Goal: Task Accomplishment & Management: Complete application form

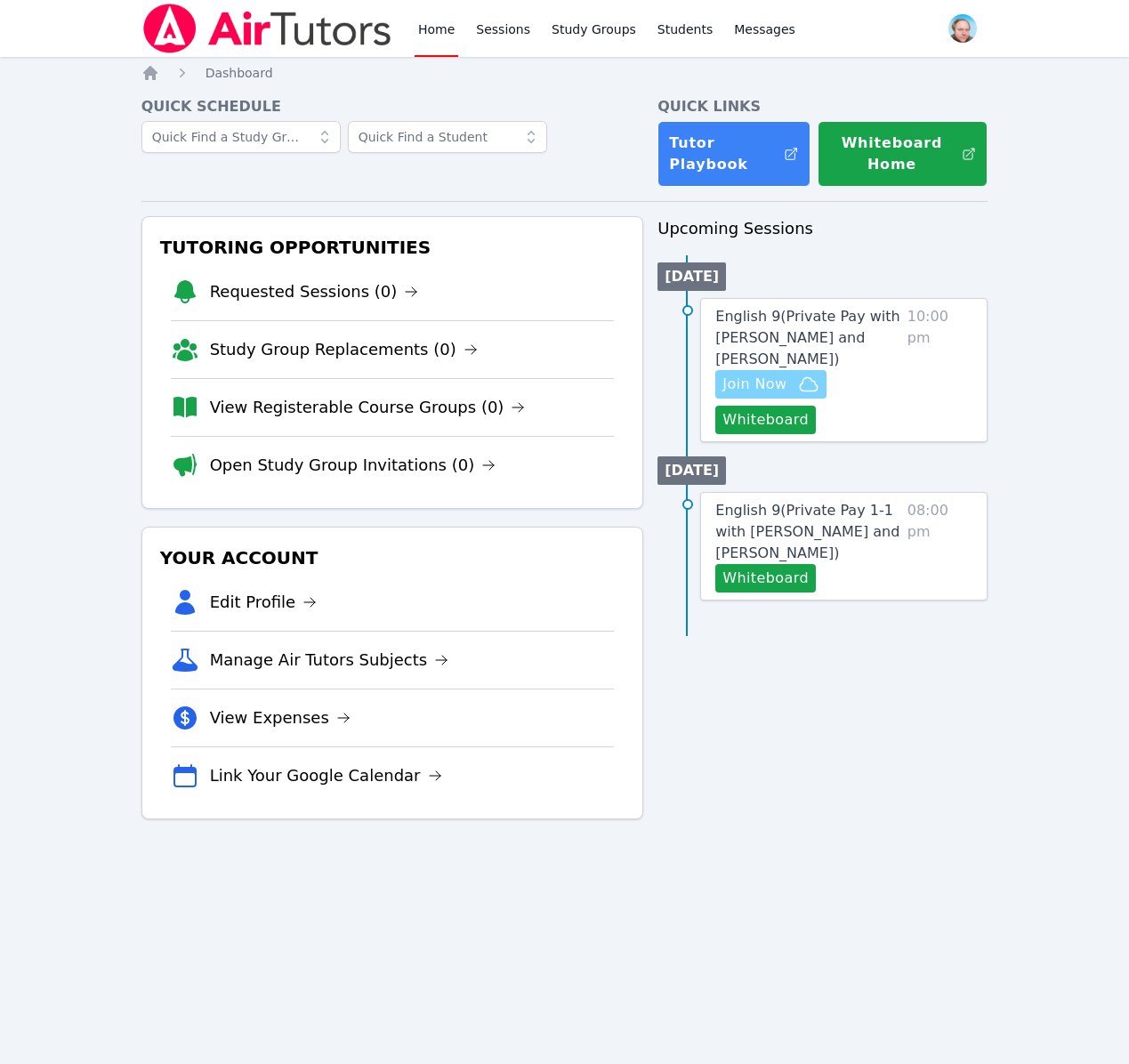
click at [751, 384] on span "Join Now" at bounding box center [754, 385] width 64 height 22
click at [800, 321] on span "English 9 ( Private Pay with Evan Warneck and Shawn White )" at bounding box center [807, 338] width 184 height 60
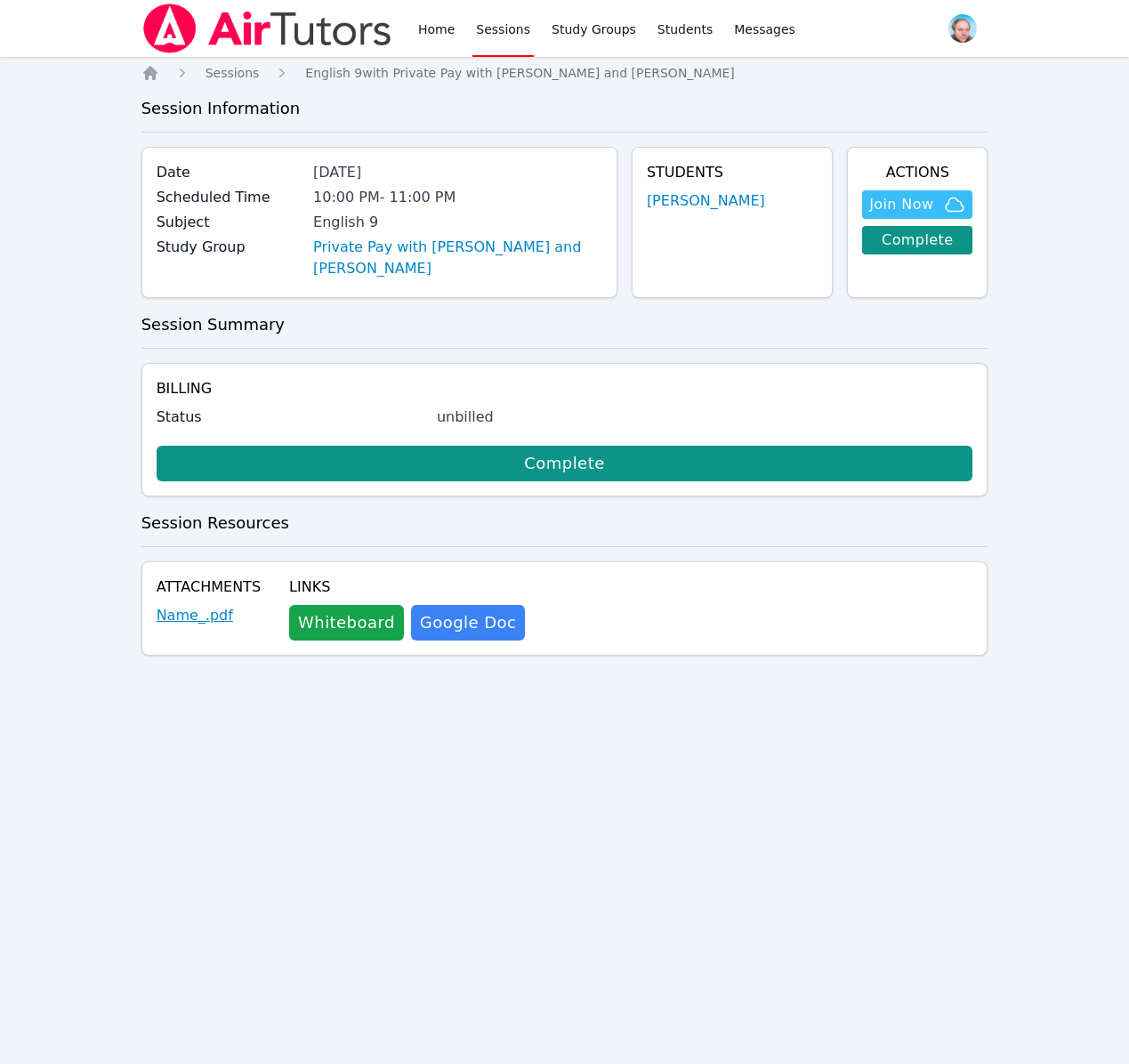
click at [198, 617] on link "Name_.pdf" at bounding box center [195, 616] width 77 height 22
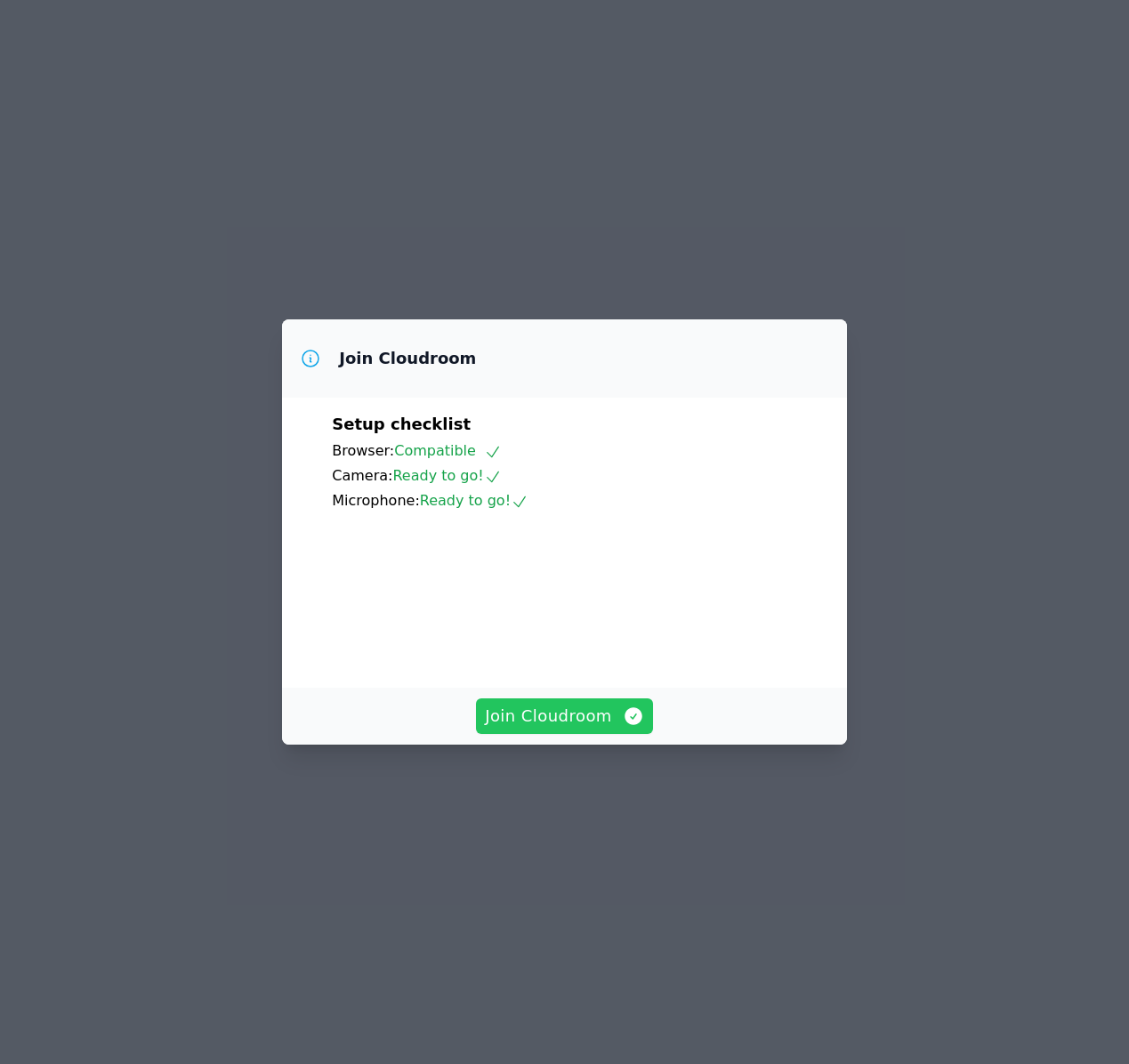
click at [578, 729] on span "Join Cloudroom" at bounding box center [565, 716] width 159 height 25
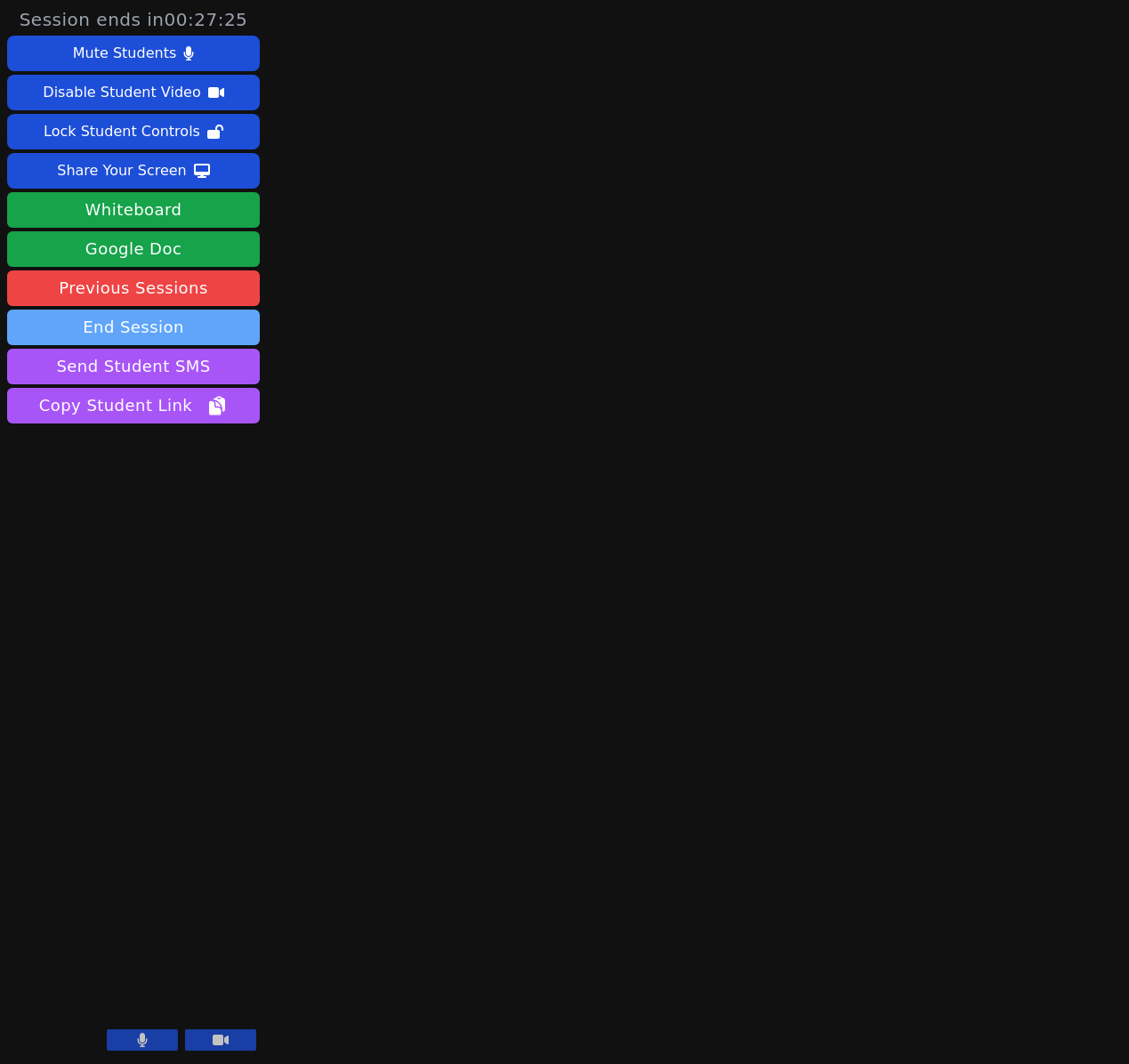
click at [131, 329] on button "End Session" at bounding box center [133, 327] width 253 height 35
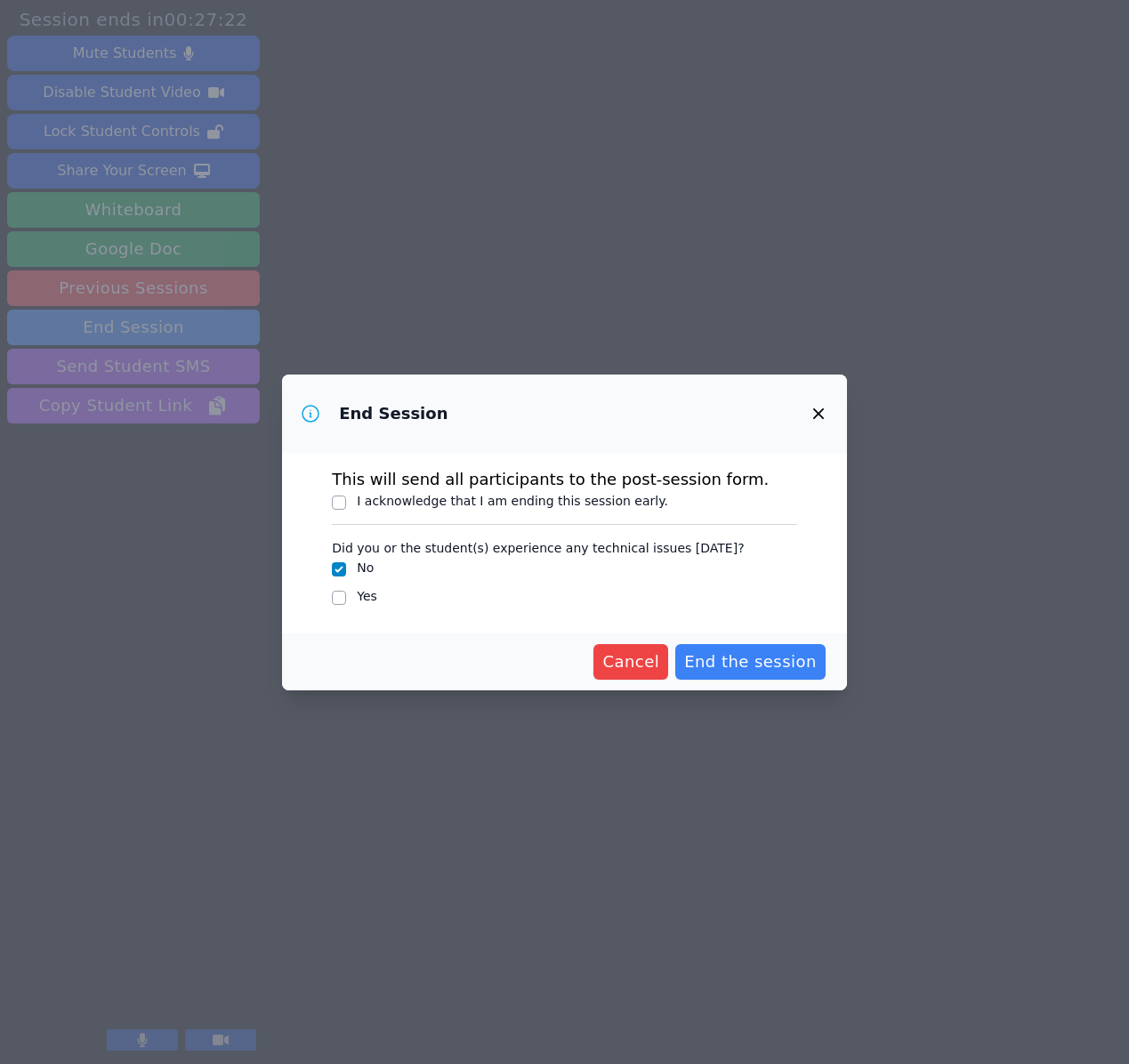
click at [516, 496] on label "I acknowledge that I am ending this session early." at bounding box center [512, 501] width 311 height 14
click at [346, 496] on input "I acknowledge that I am ending this session early." at bounding box center [340, 503] width 14 height 14
checkbox input "true"
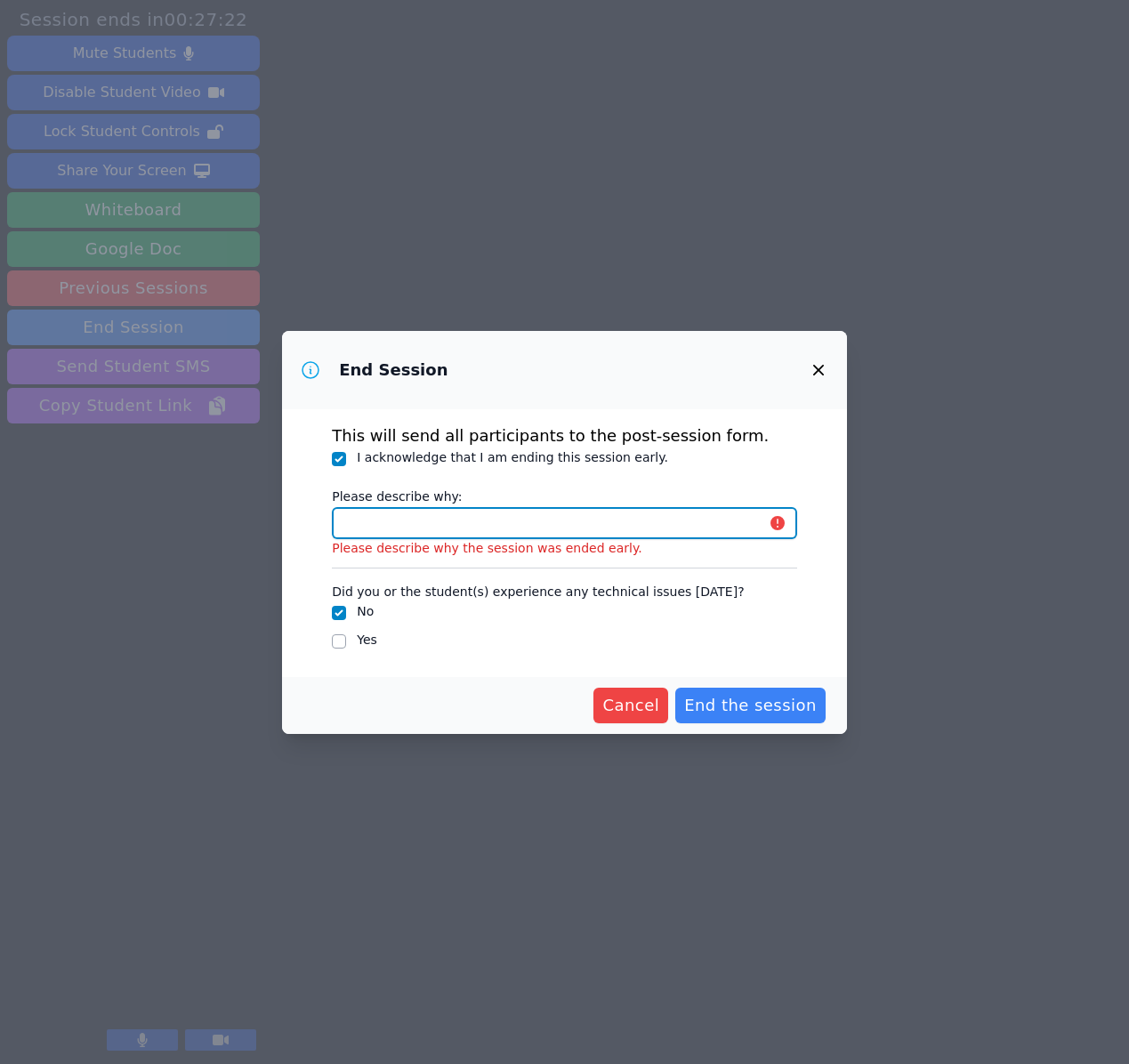
click at [463, 521] on input "Please describe why:" at bounding box center [565, 522] width 465 height 32
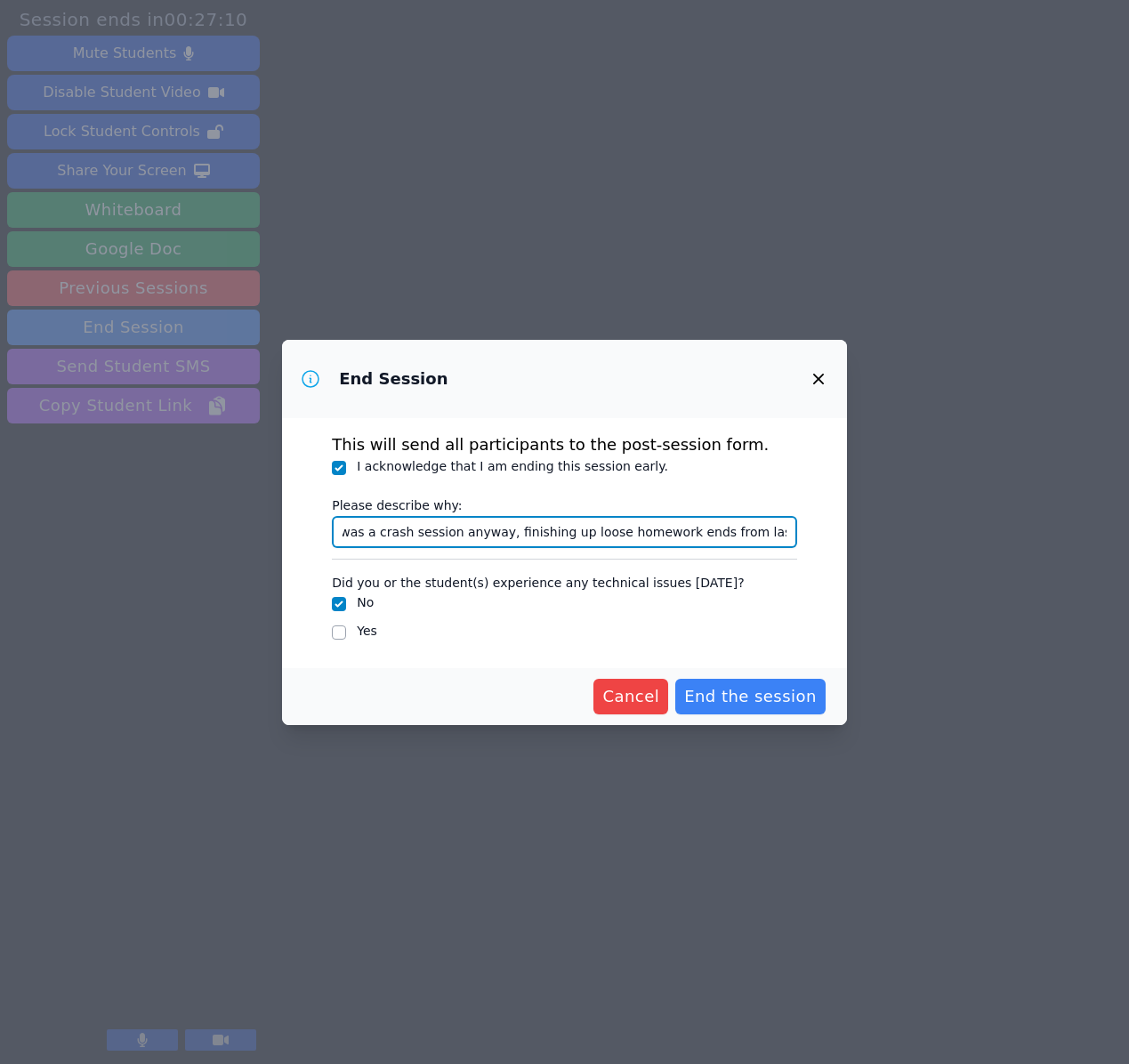
scroll to position [0, 39]
type input "This was a crash session anyway, finishing up loose homework ends from last nig…"
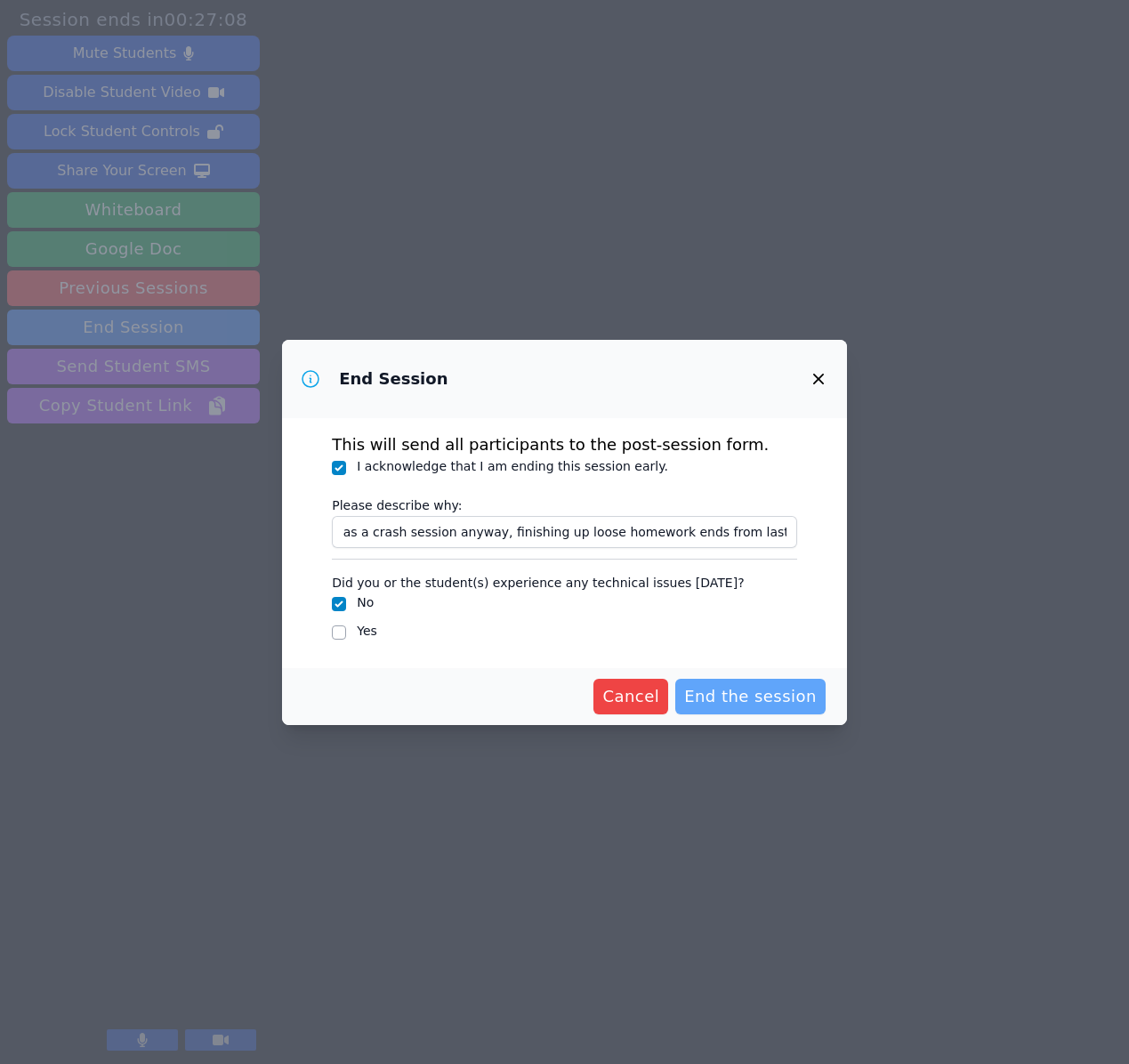
click at [745, 699] on span "End the session" at bounding box center [751, 697] width 132 height 25
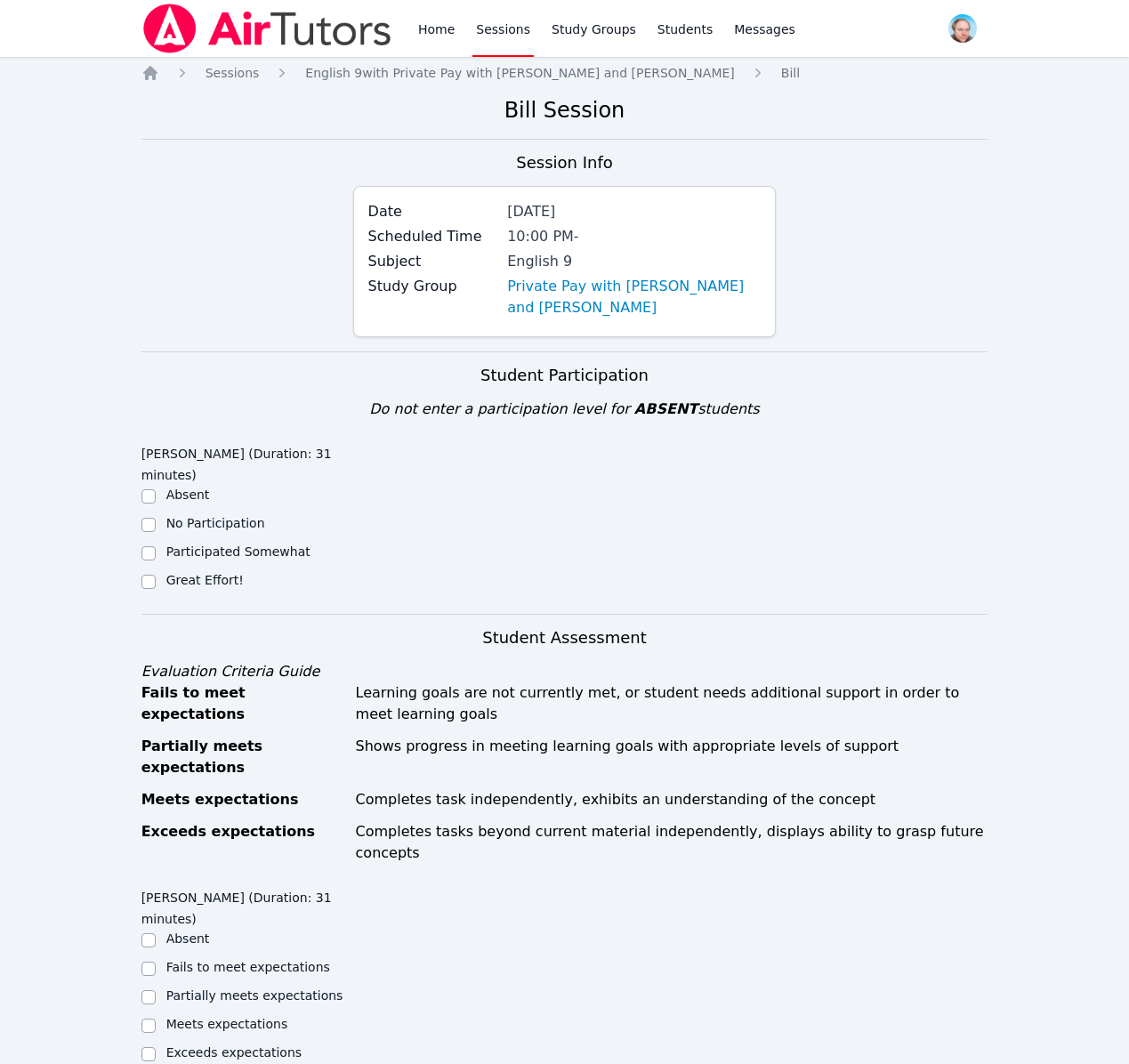
click at [197, 580] on label "Great Effort!" at bounding box center [206, 580] width 78 height 14
click at [156, 580] on input "Great Effort!" at bounding box center [148, 582] width 14 height 14
checkbox input "true"
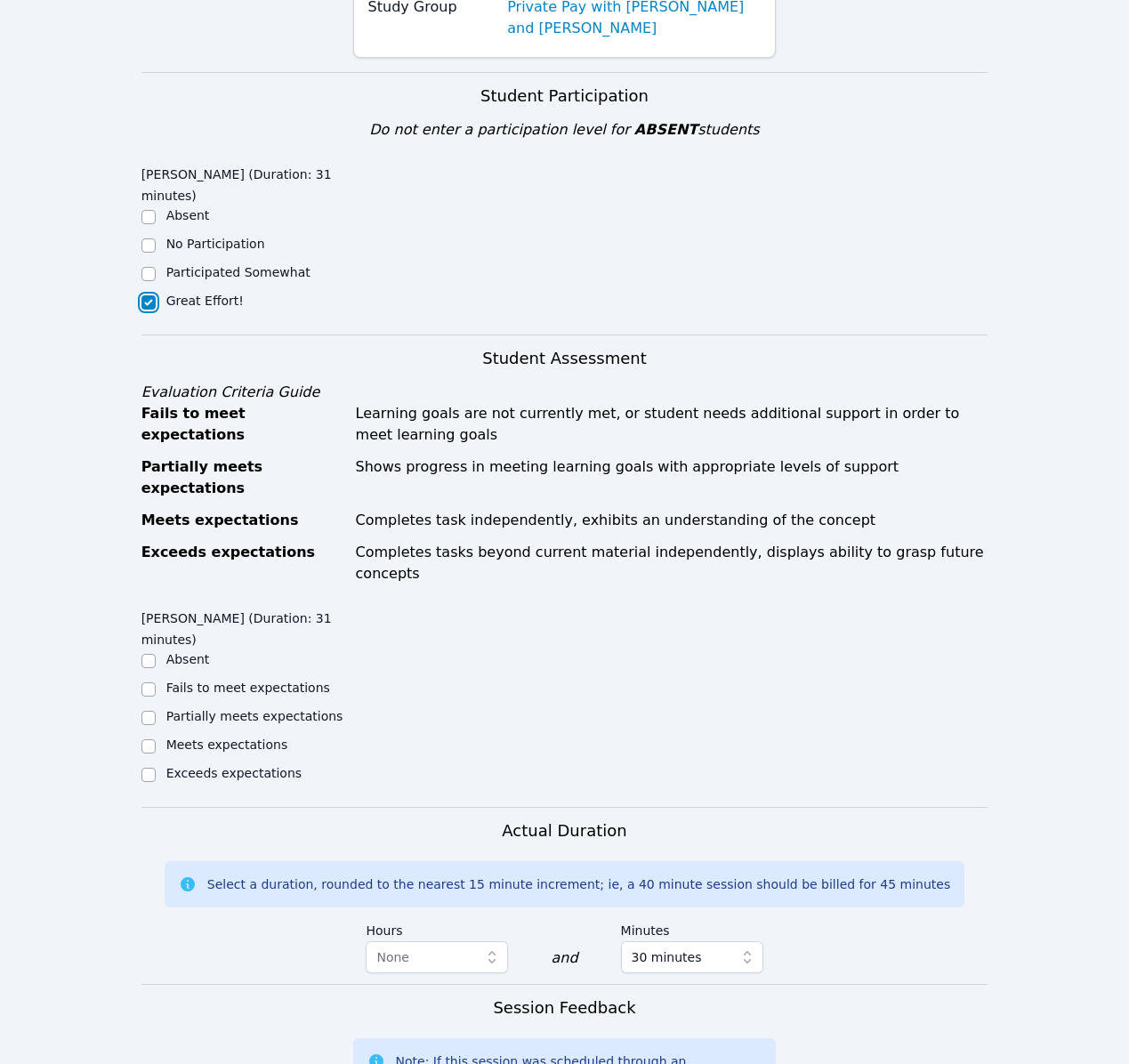
scroll to position [391, 0]
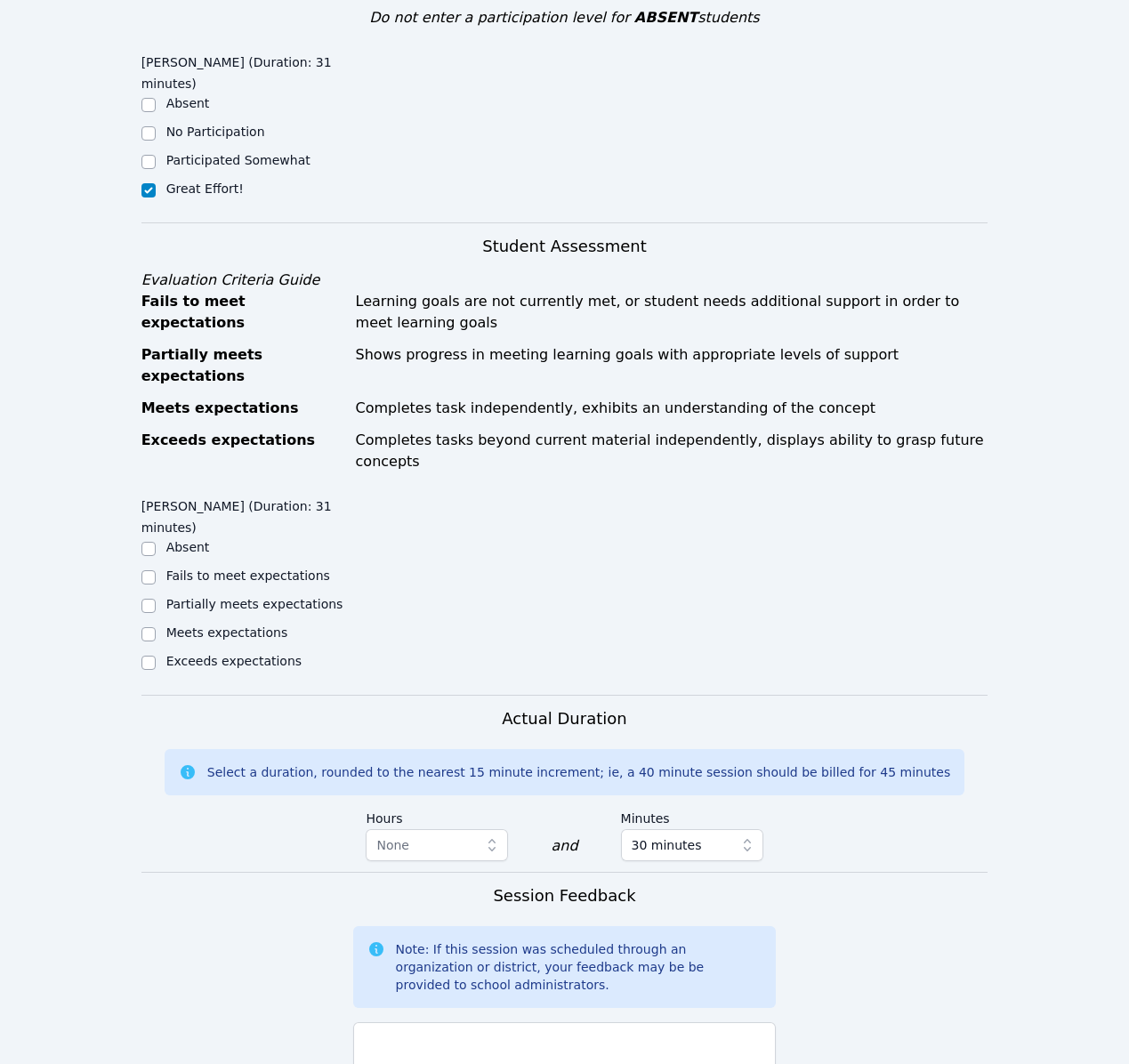
click at [189, 652] on div "Exceeds expectations" at bounding box center [234, 661] width 135 height 18
click at [231, 654] on label "Exceeds expectations" at bounding box center [234, 661] width 135 height 14
click at [156, 656] on input "Exceeds expectations" at bounding box center [148, 663] width 14 height 14
checkbox input "true"
click at [436, 1022] on textarea at bounding box center [565, 1070] width 424 height 96
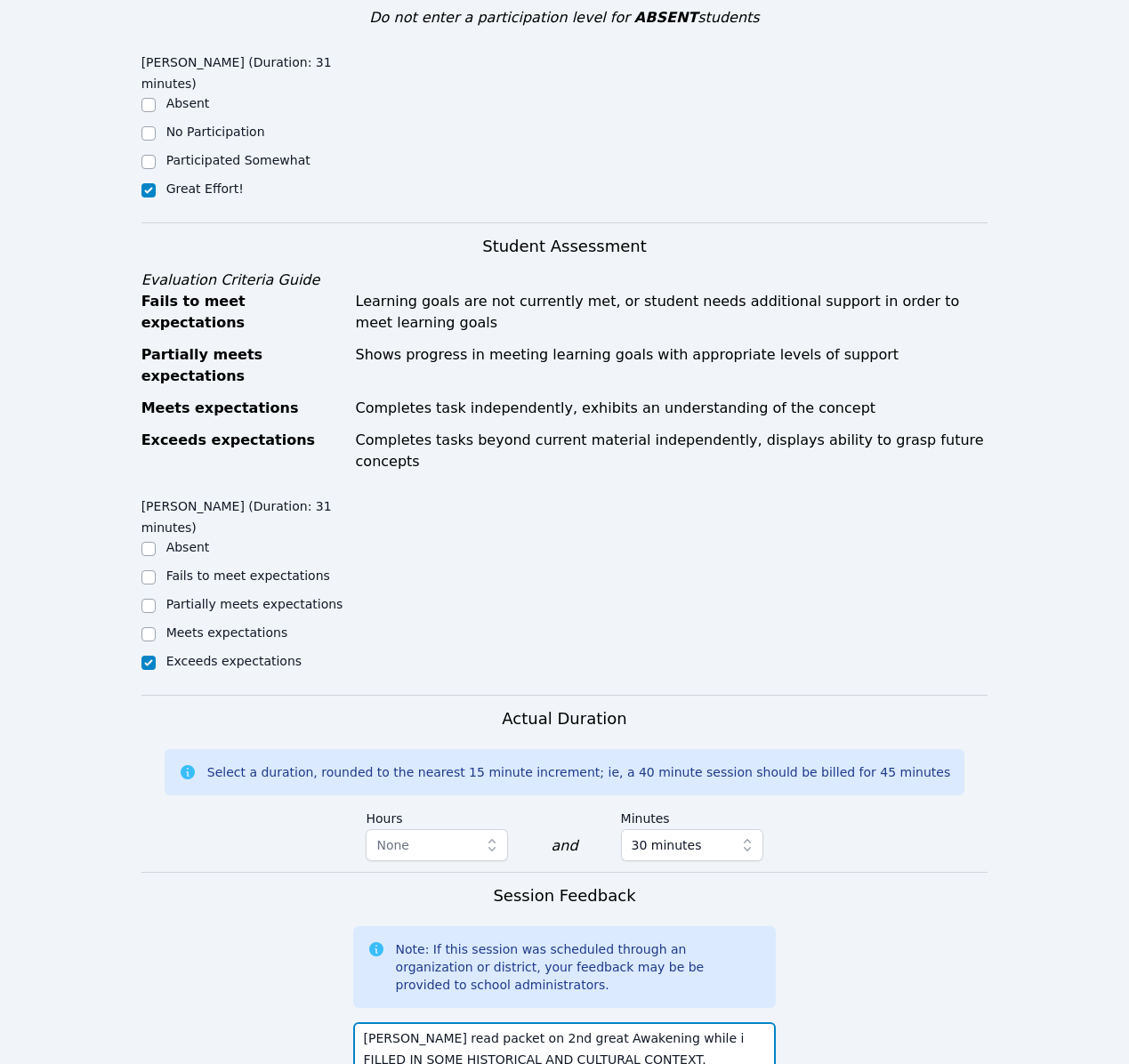
click at [645, 1022] on textarea "[PERSON_NAME] read packet on 2nd great Awakening while i FILLED IN SOME HISTORI…" at bounding box center [565, 1070] width 424 height 96
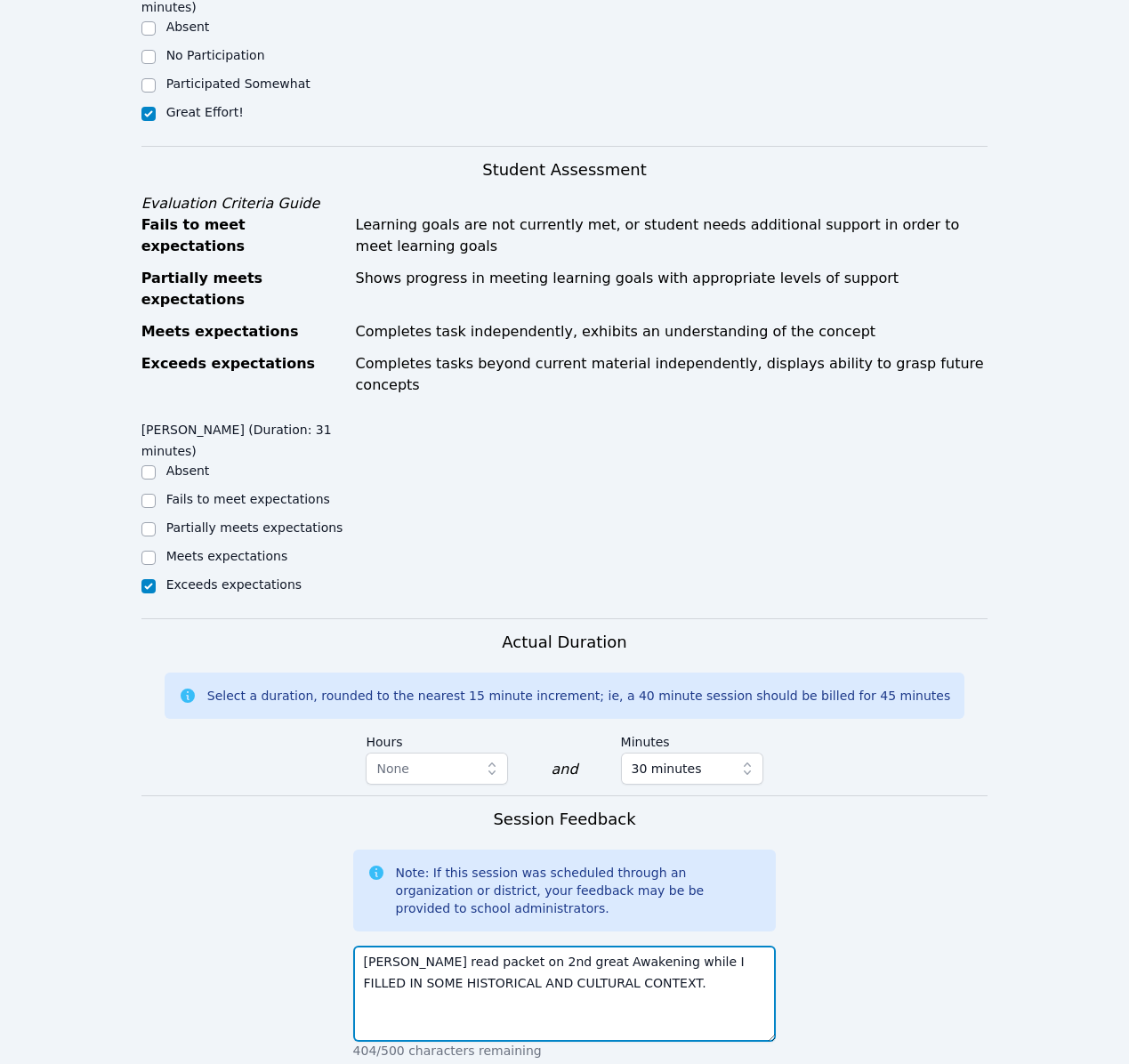
scroll to position [760, 0]
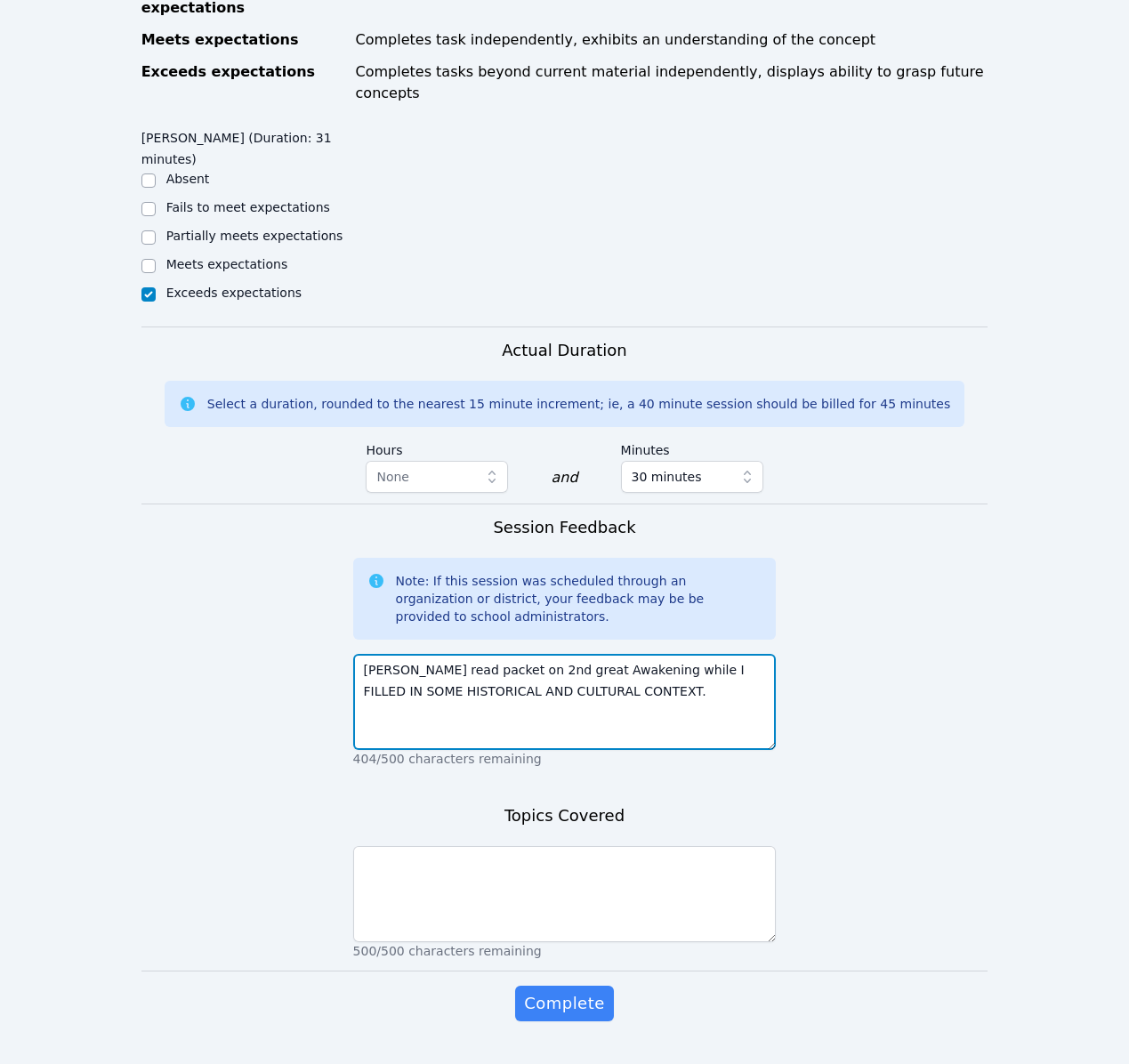
type textarea "[PERSON_NAME] read packet on 2nd great Awakening while I FILLED IN SOME HISTORI…"
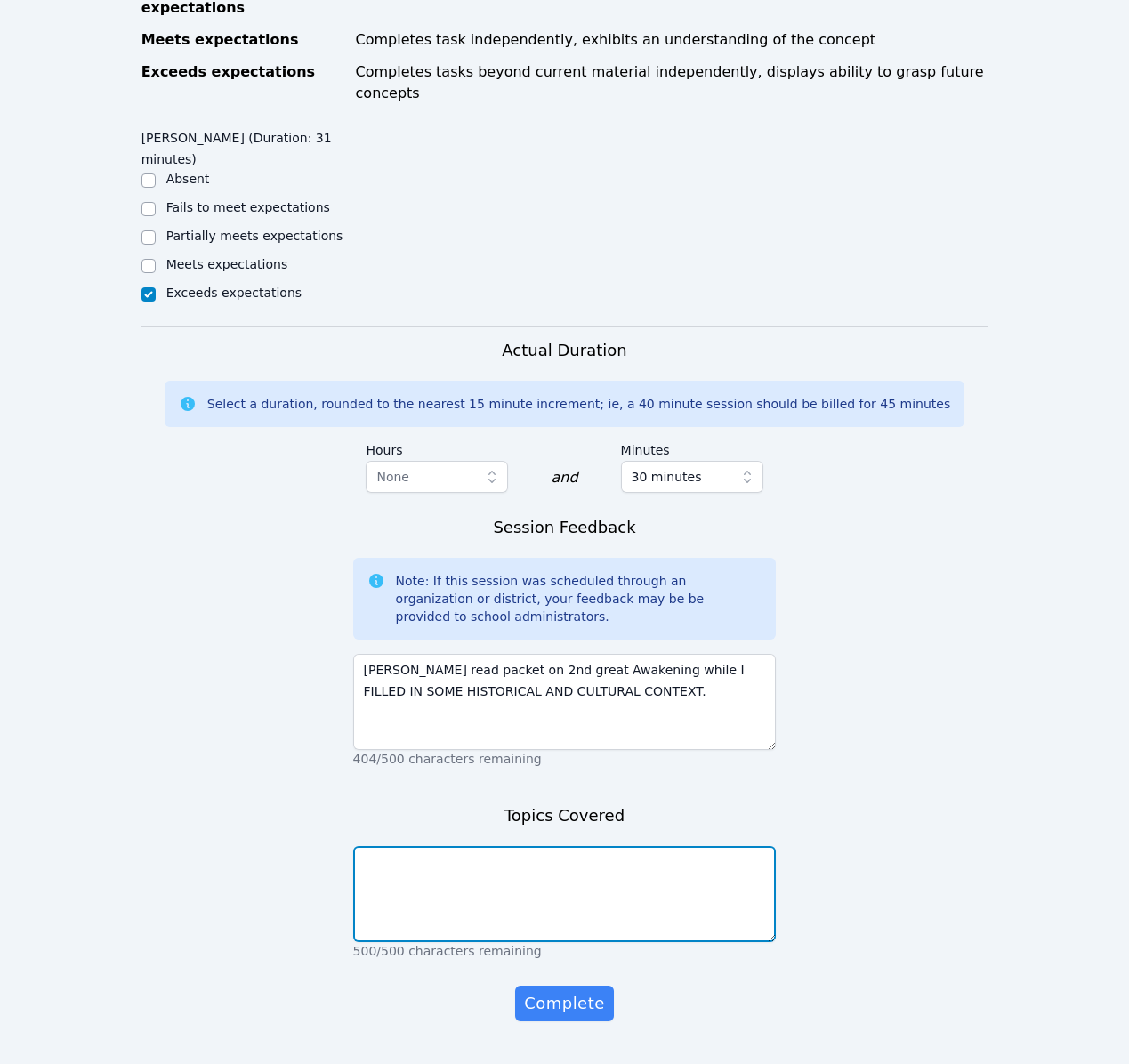
click at [516, 853] on textarea at bounding box center [565, 895] width 424 height 96
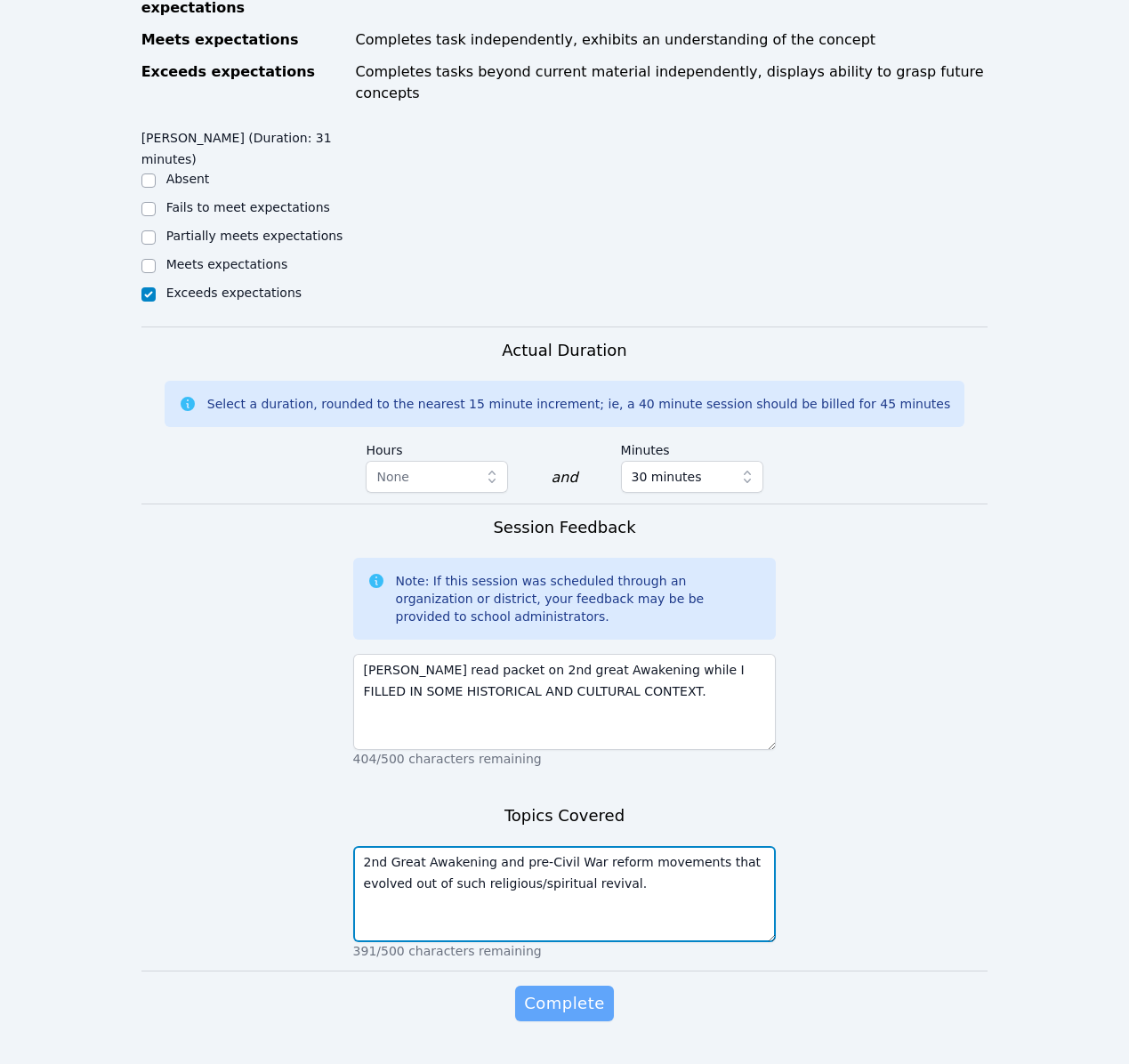
type textarea "2nd Great Awakening and pre-Civil War reform movements that evolved out of such…"
click at [568, 992] on span "Complete" at bounding box center [564, 1004] width 80 height 25
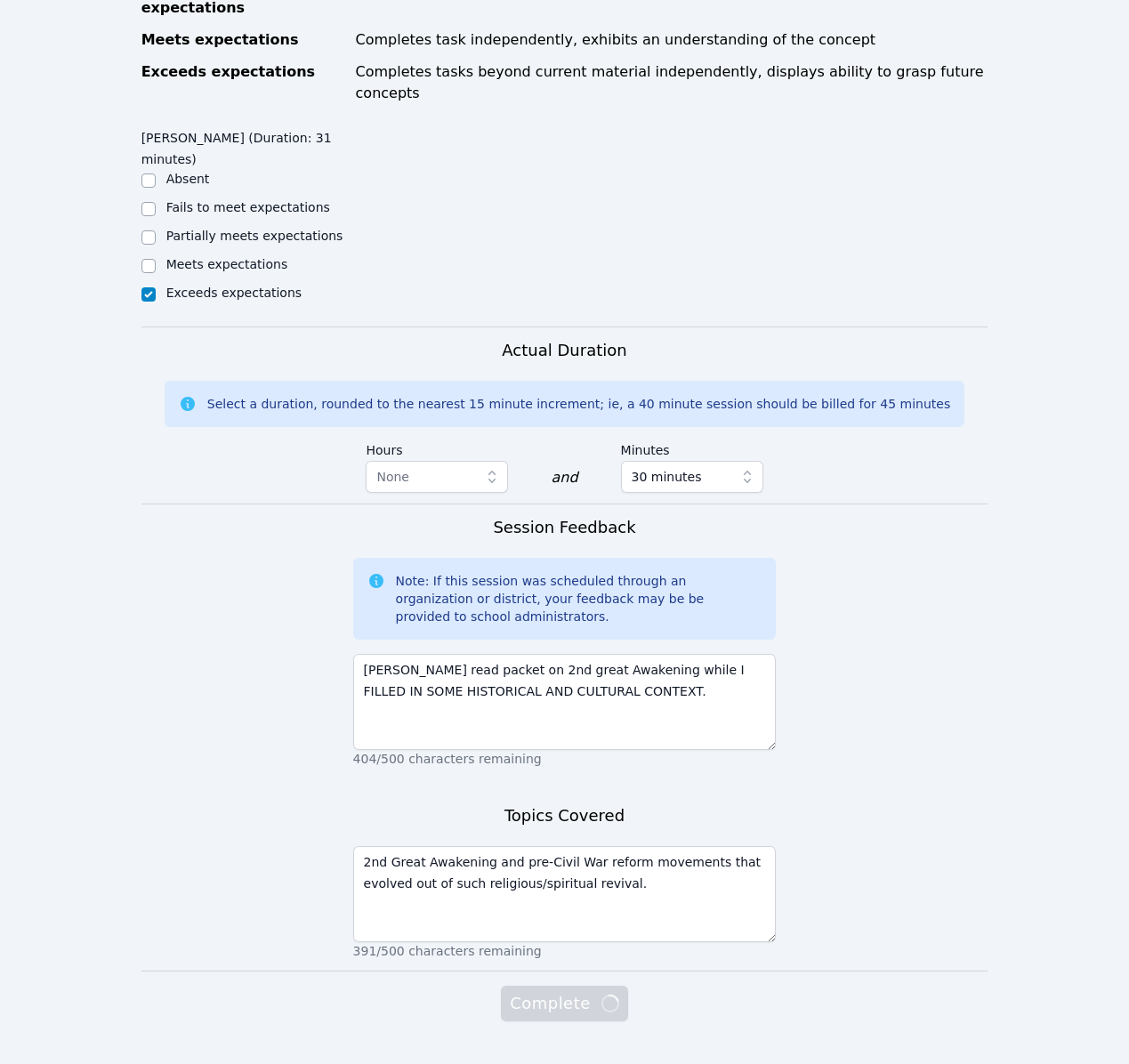
scroll to position [0, 0]
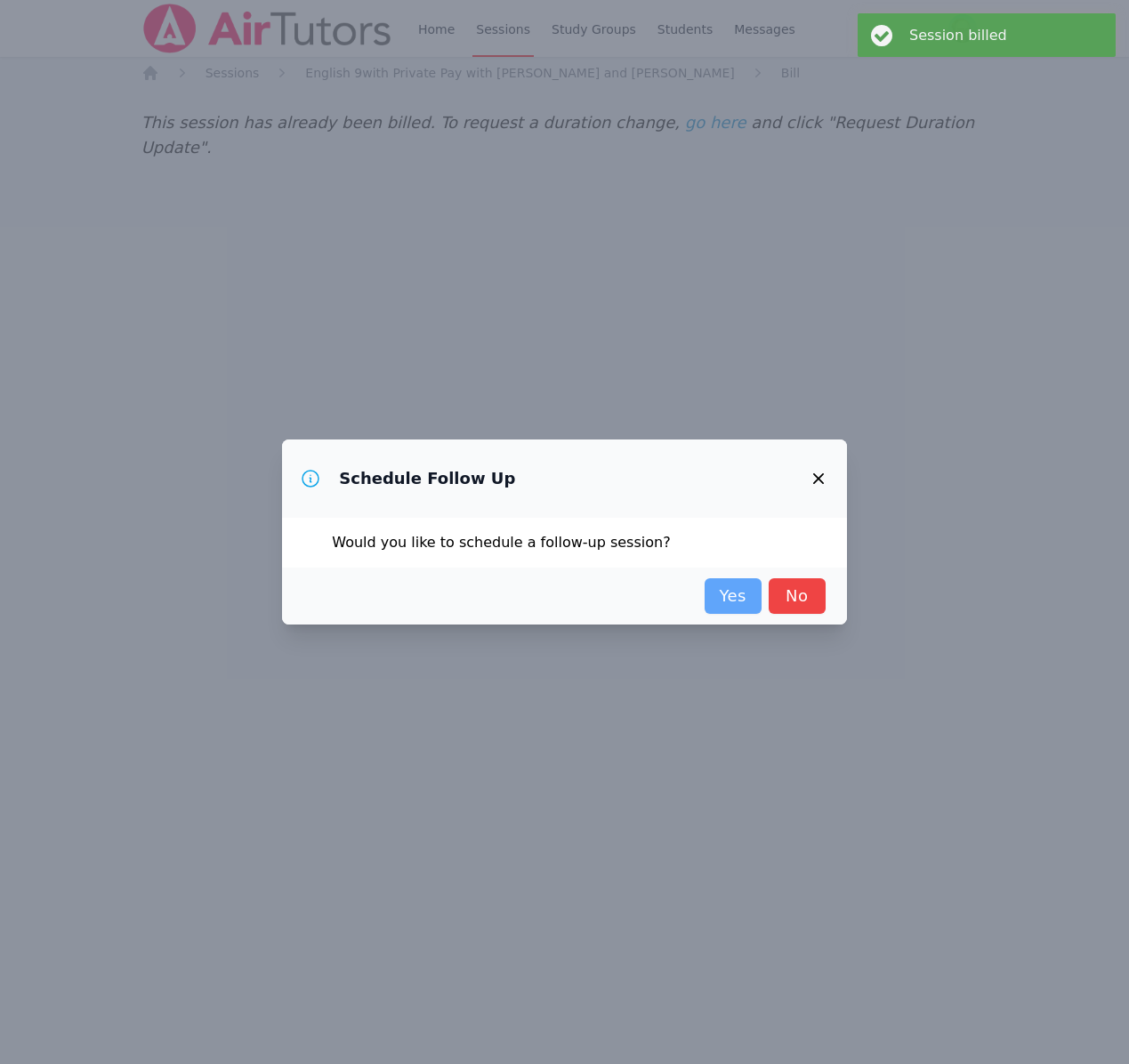
click at [743, 599] on link "Yes" at bounding box center [732, 596] width 57 height 35
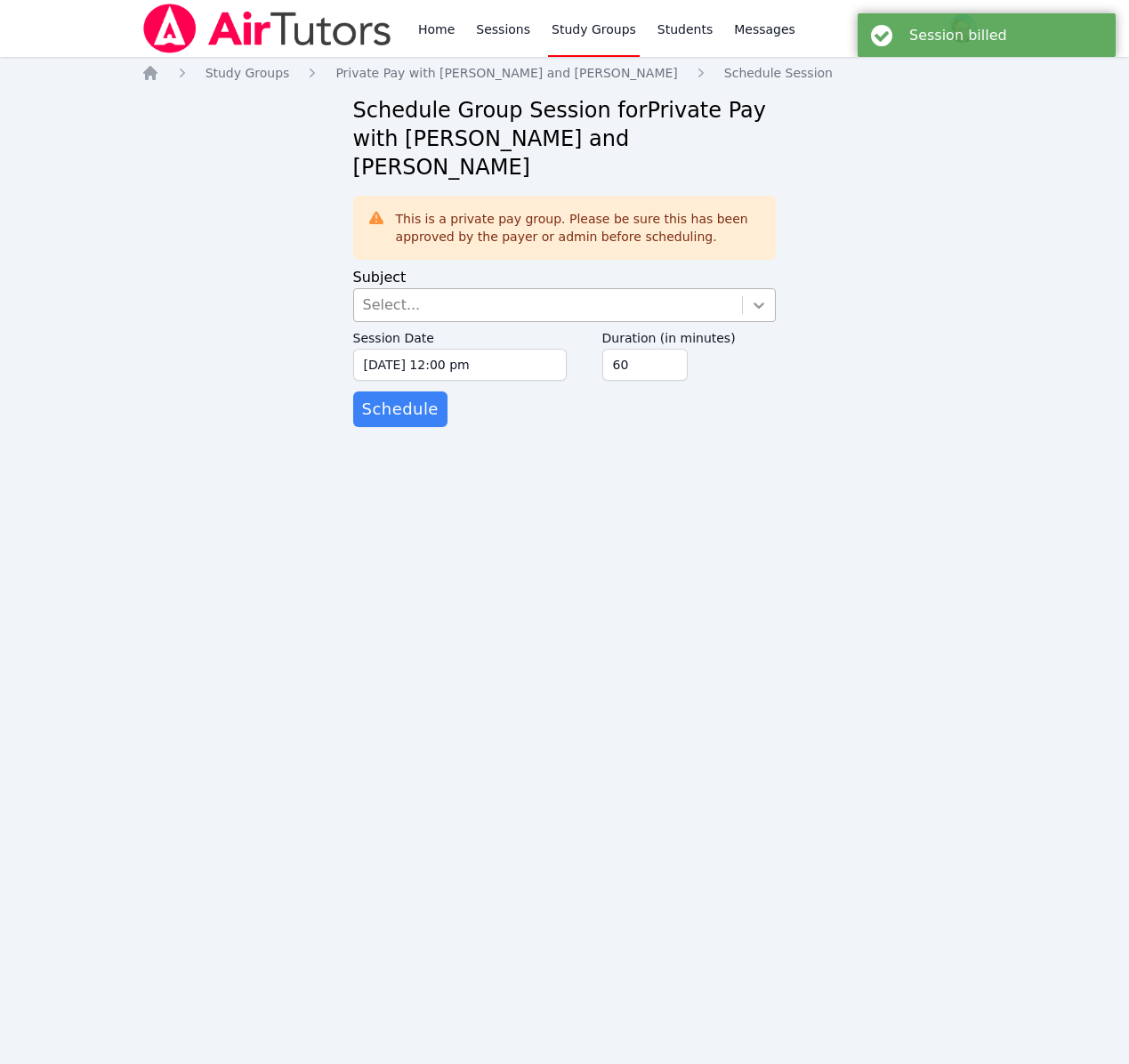
click at [751, 296] on icon at bounding box center [760, 305] width 18 height 18
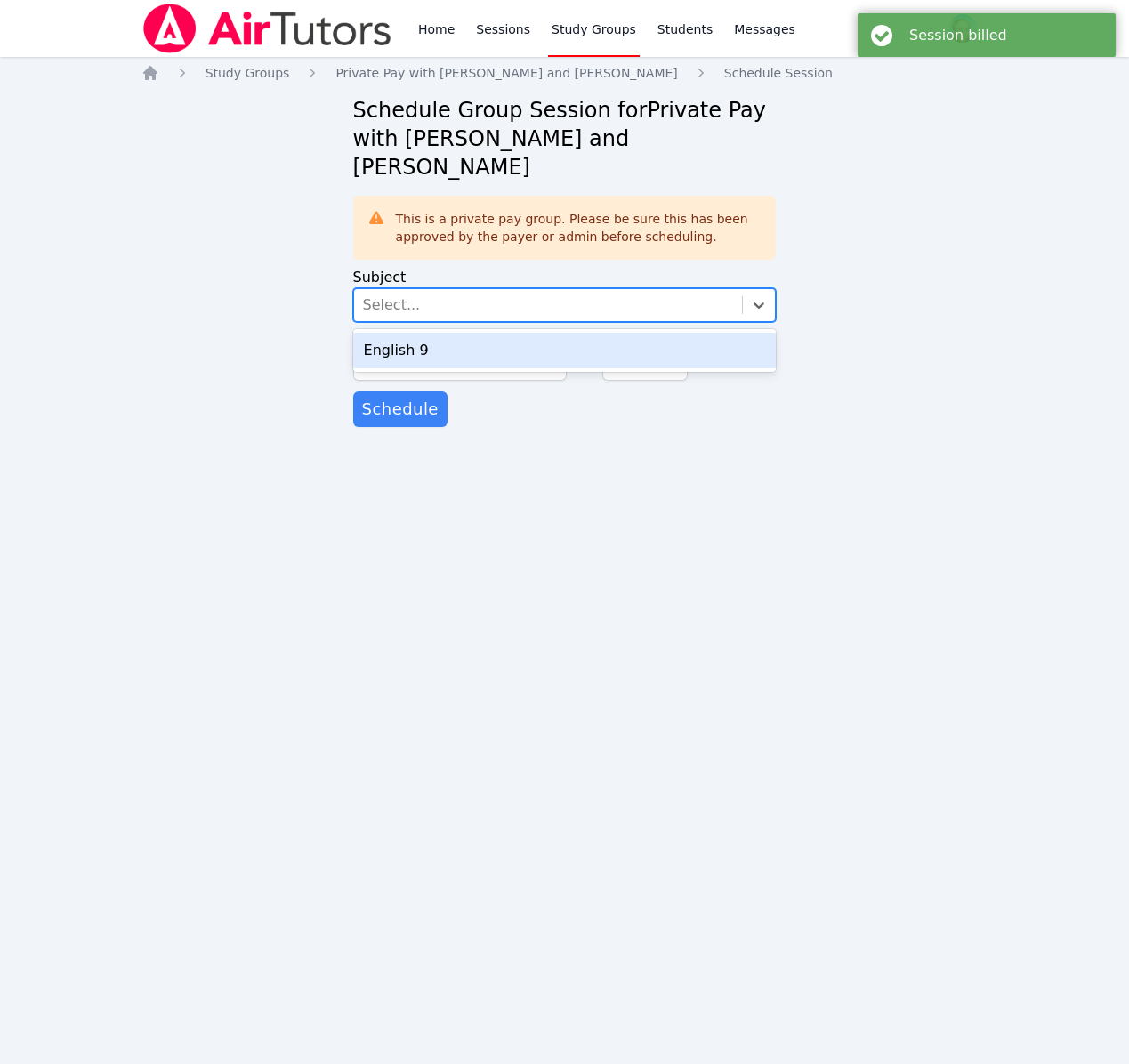
click at [684, 333] on div "English 9" at bounding box center [565, 350] width 424 height 35
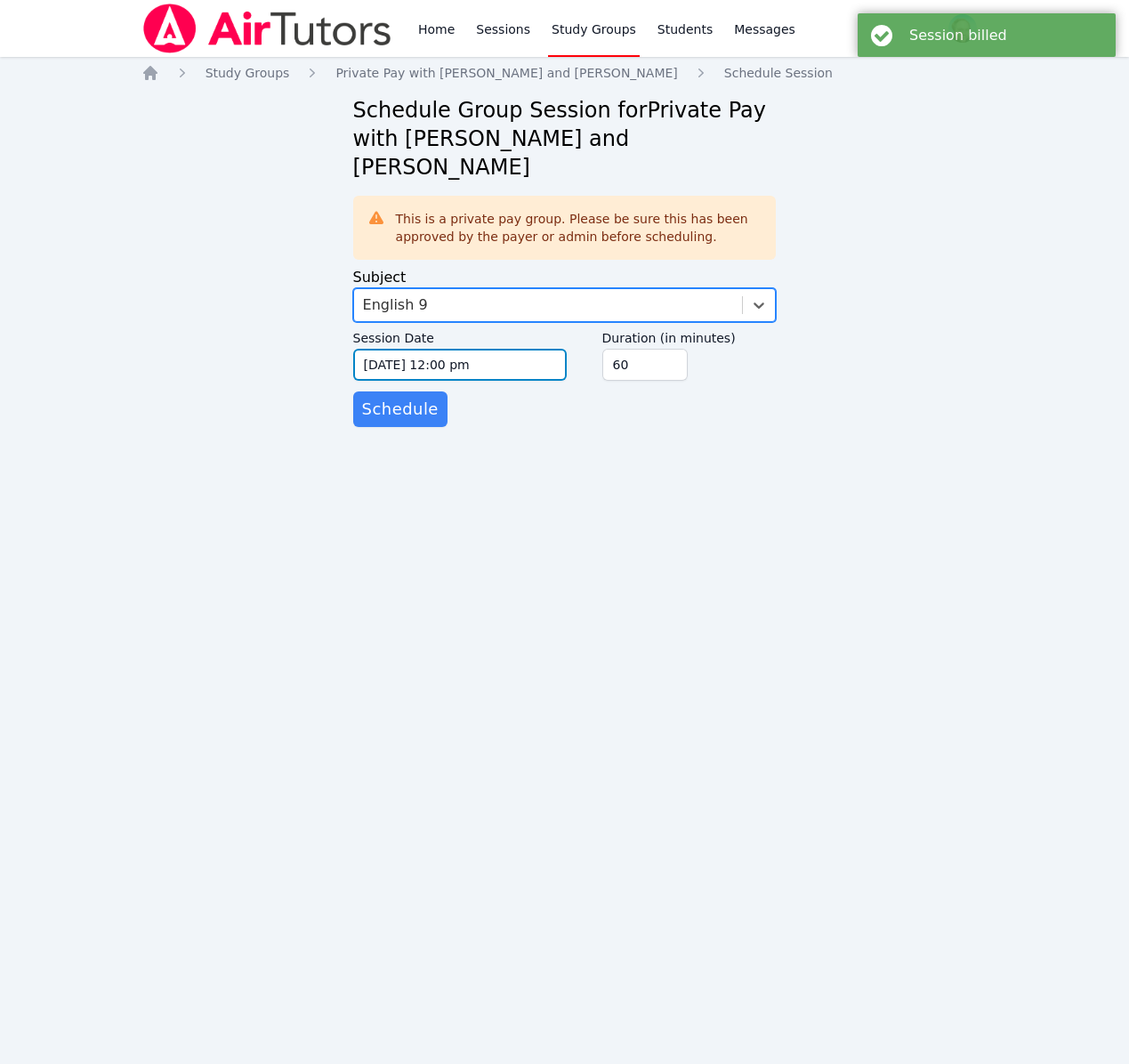
click at [554, 349] on input "[DATE] 12:00 pm" at bounding box center [460, 364] width 214 height 32
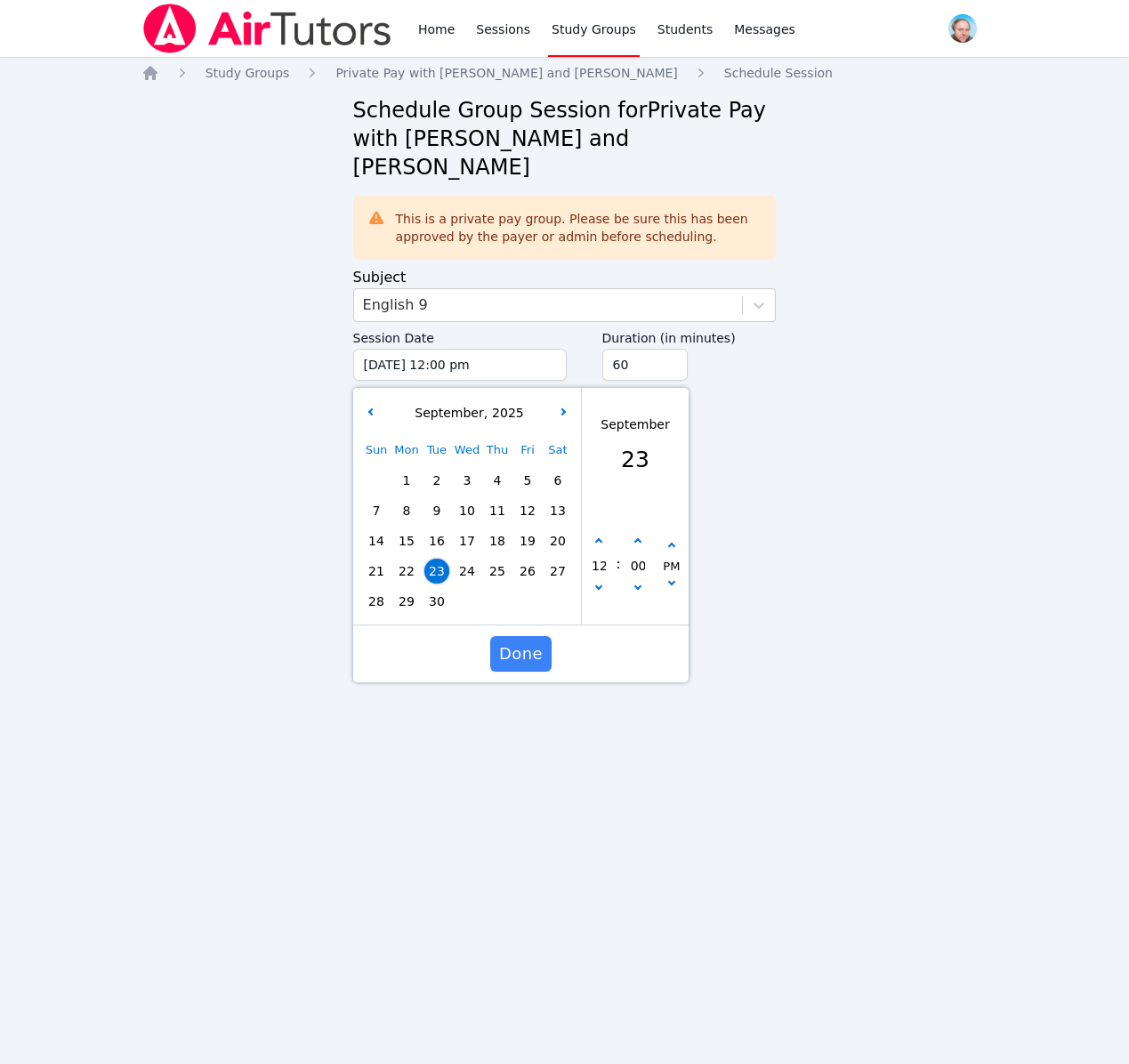
click at [407, 590] on span "29" at bounding box center [407, 602] width 25 height 25
click at [597, 539] on icon "button" at bounding box center [598, 542] width 7 height 7
type input "[DATE] 01:00 pm"
type input "01"
click at [597, 539] on icon "button" at bounding box center [598, 542] width 7 height 7
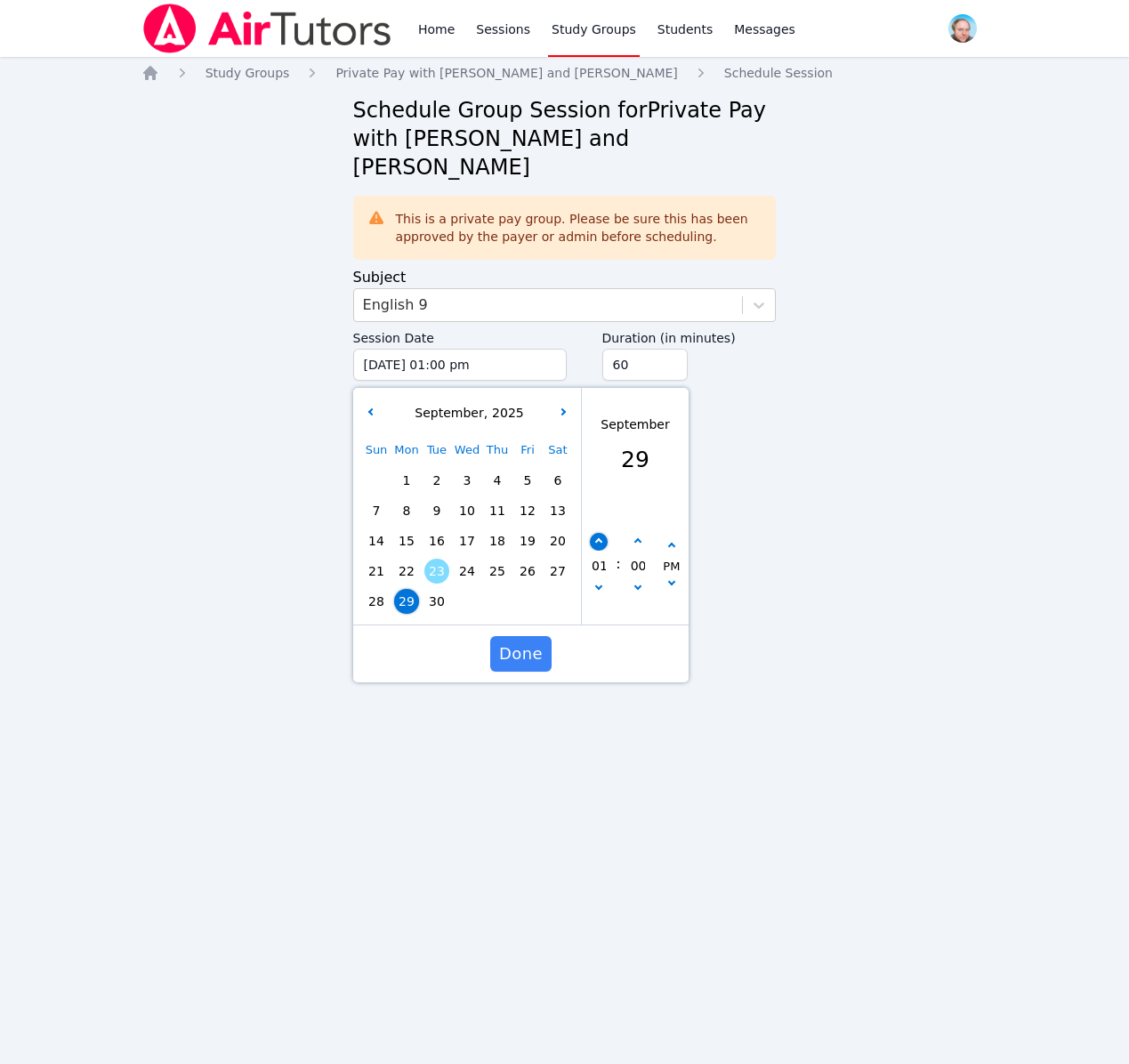
type input "[DATE] 02:00 pm"
type input "02"
click at [597, 539] on icon "button" at bounding box center [598, 542] width 7 height 7
type input "[DATE] 03:00 pm"
type input "03"
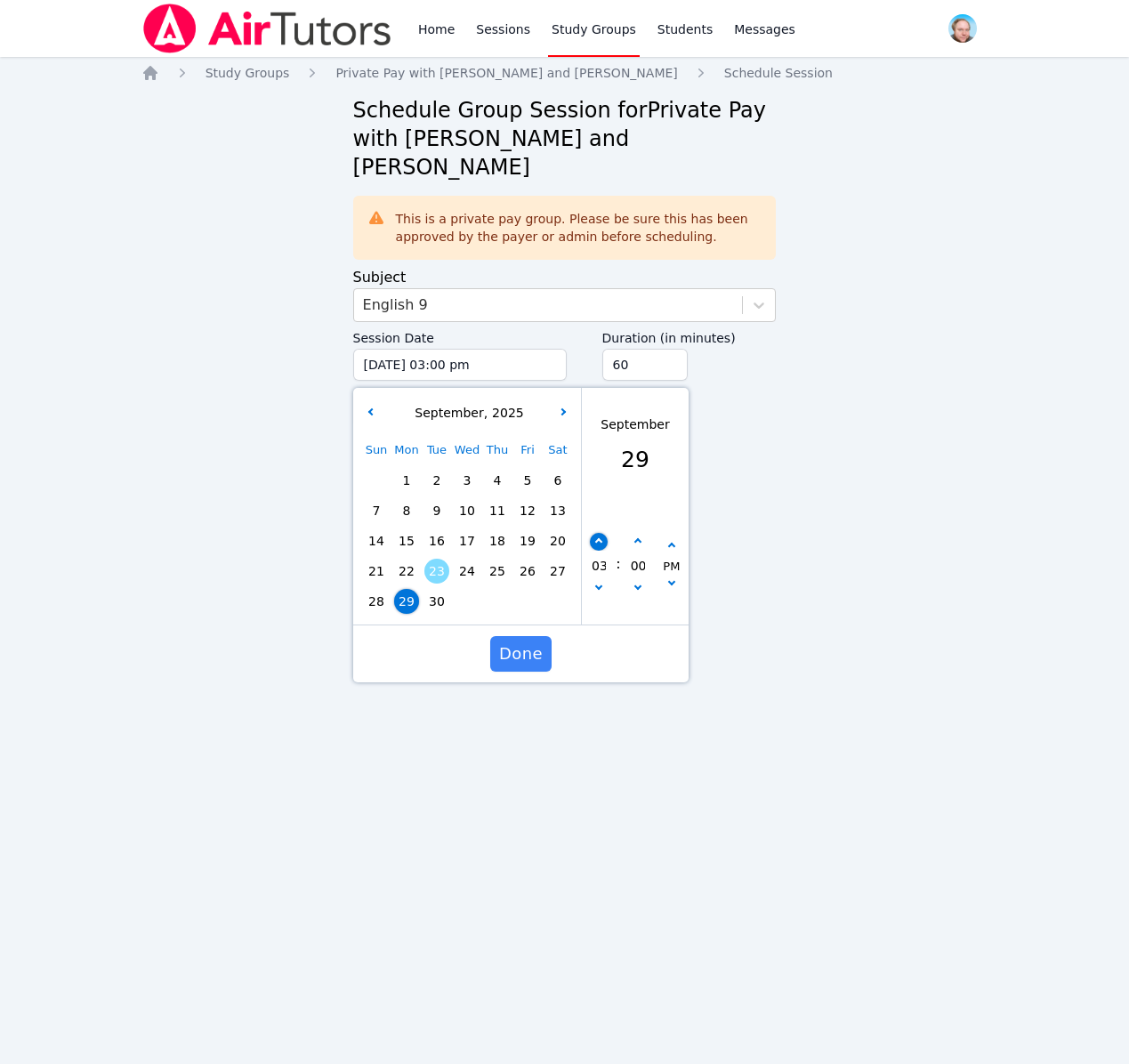
click at [597, 539] on icon "button" at bounding box center [598, 542] width 7 height 7
type input "[DATE] 04:00 pm"
type input "04"
click at [597, 539] on icon "button" at bounding box center [598, 542] width 7 height 7
type input "[DATE] 05:00 pm"
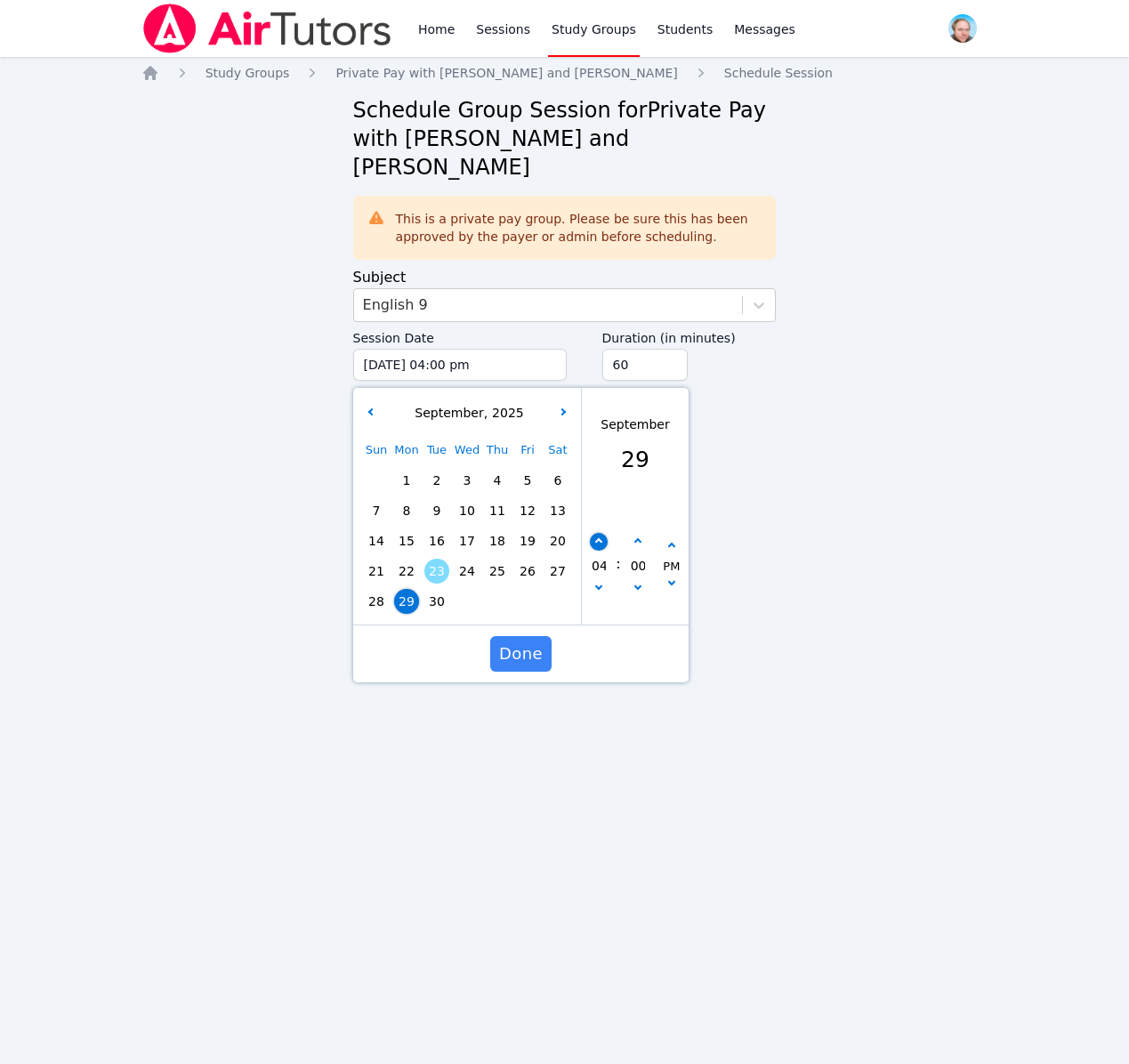
type input "05"
click at [597, 539] on icon "button" at bounding box center [598, 542] width 7 height 7
type input "[DATE] 06:00 pm"
type input "06"
click at [597, 539] on icon "button" at bounding box center [598, 542] width 7 height 7
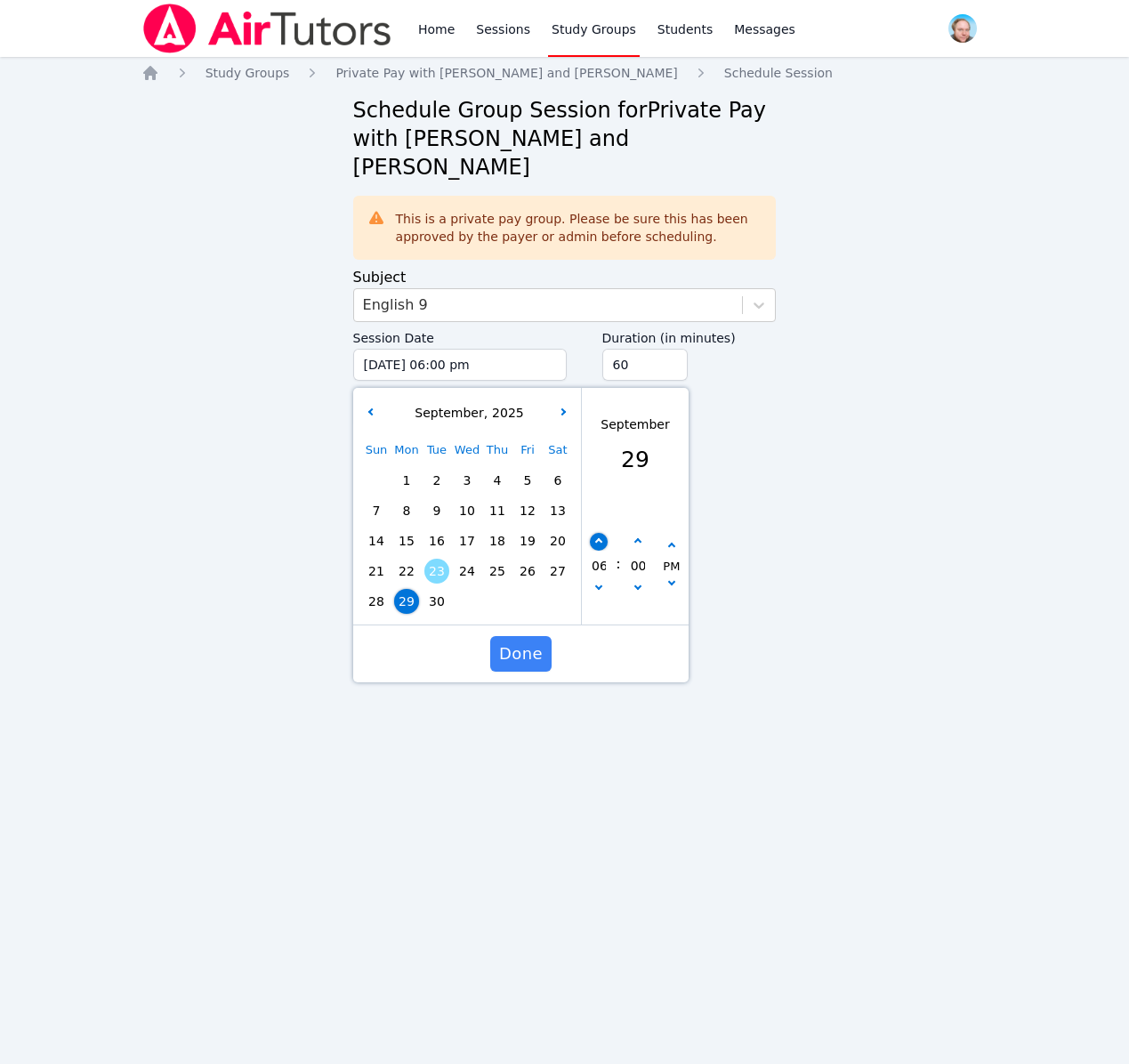
type input "[DATE] 07:00 pm"
type input "07"
click at [597, 539] on icon "button" at bounding box center [598, 542] width 7 height 7
type input "[DATE] 08:00 pm"
type input "08"
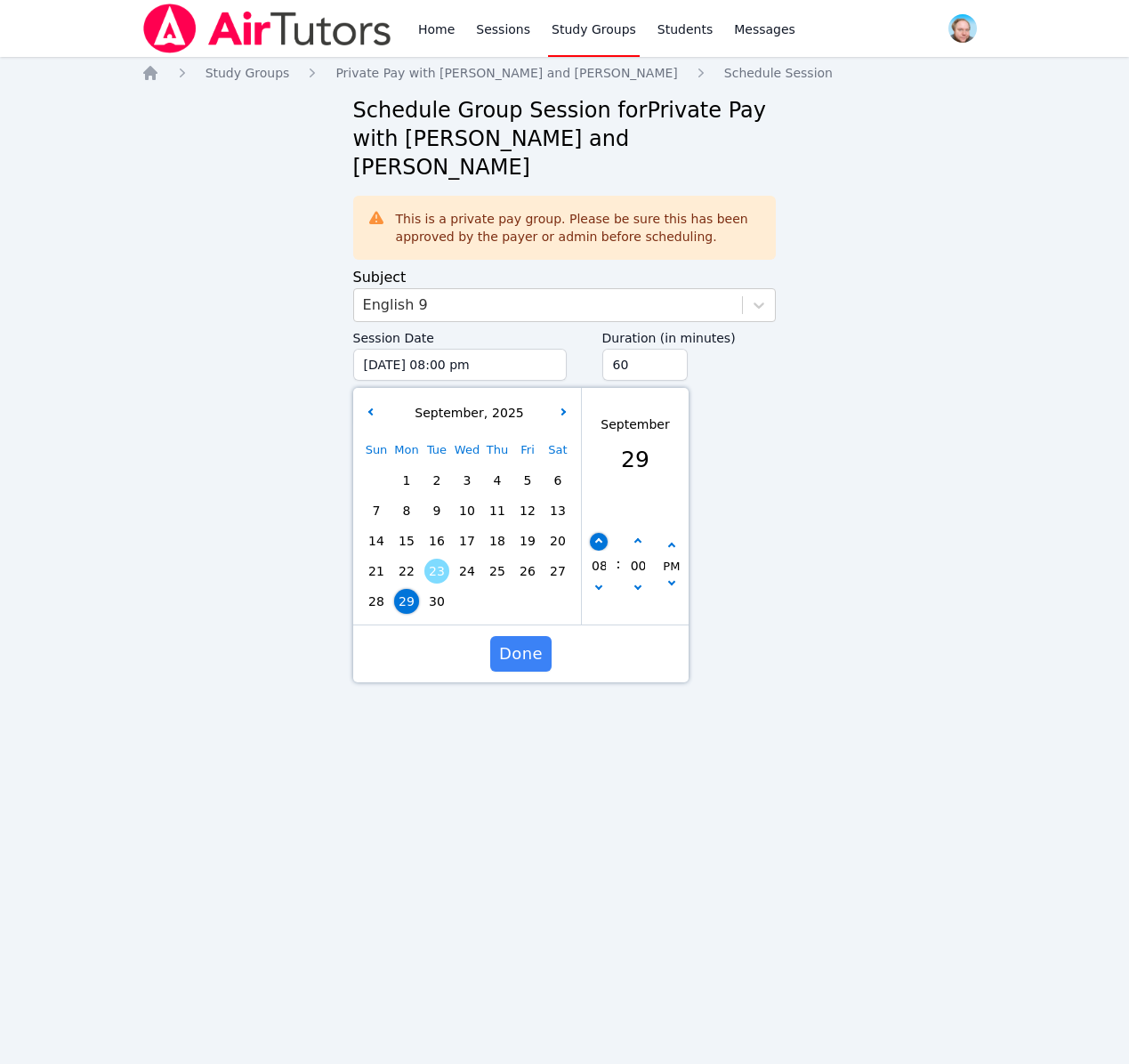
click at [597, 539] on icon "button" at bounding box center [598, 542] width 7 height 7
type input "[DATE] 09:00 pm"
type input "09"
click at [597, 539] on icon "button" at bounding box center [598, 542] width 7 height 7
type input "[DATE] 10:00 pm"
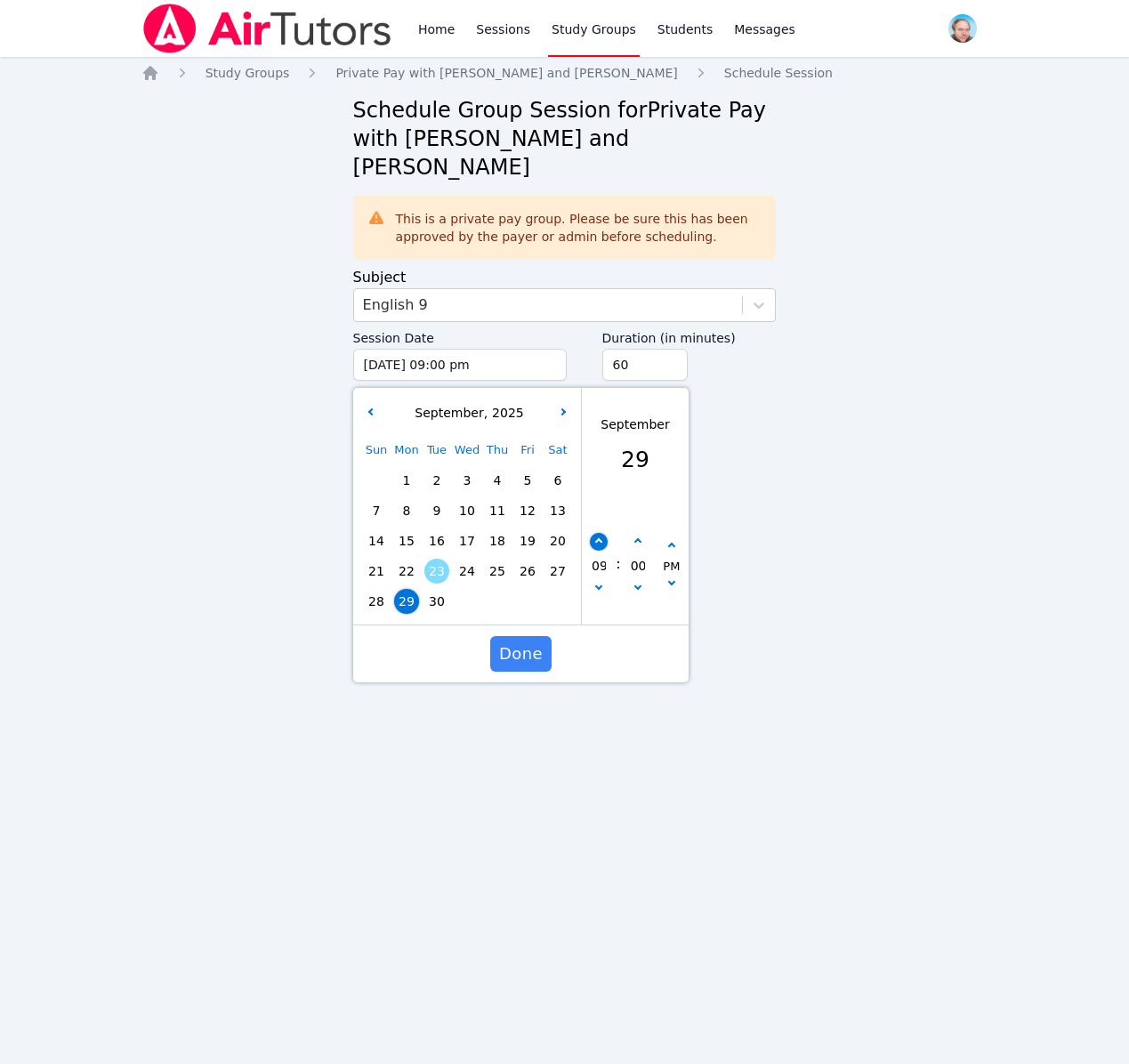
type input "10"
click at [519, 642] on span "Done" at bounding box center [520, 655] width 43 height 25
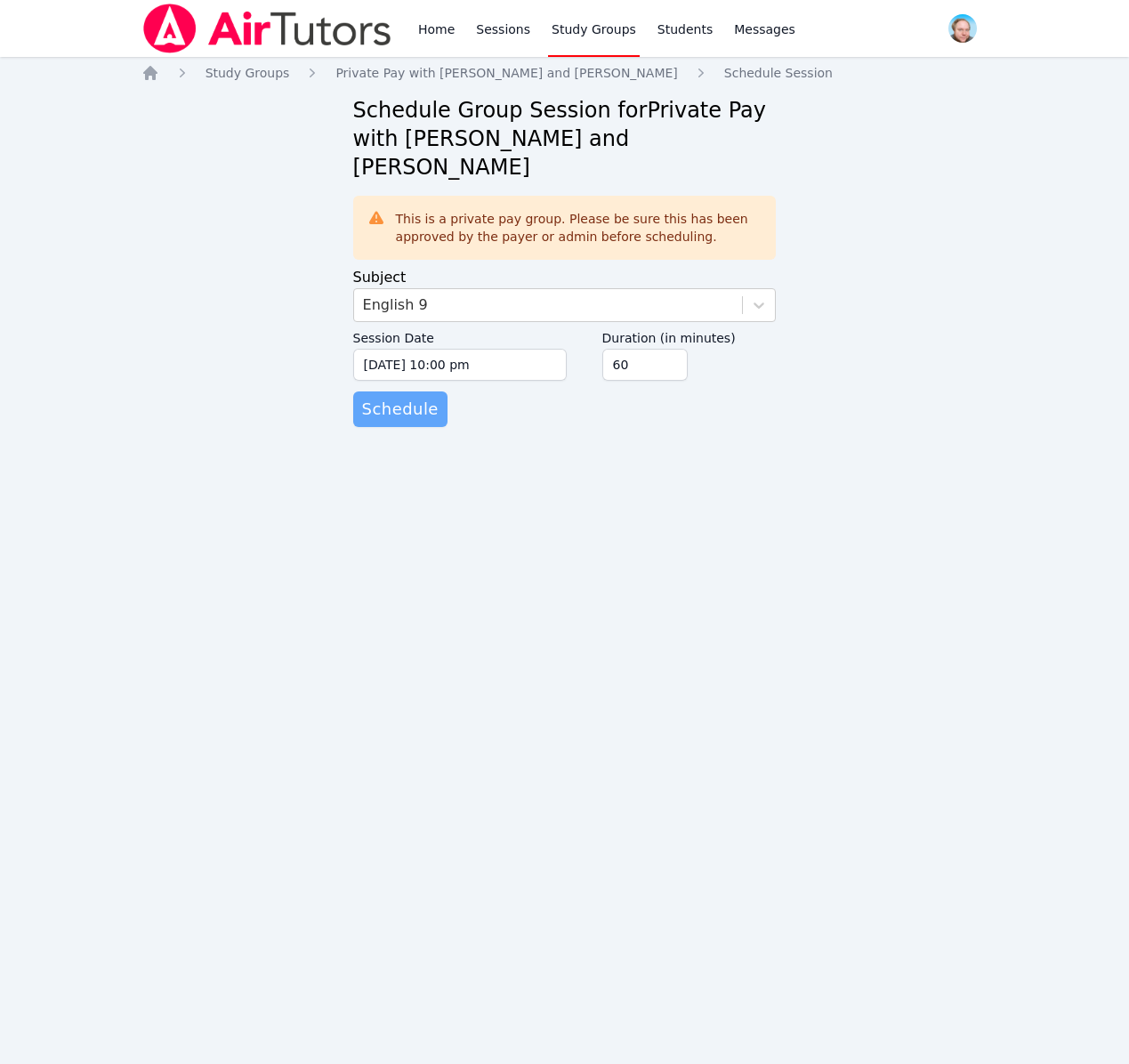
click at [416, 397] on span "Schedule" at bounding box center [400, 409] width 77 height 25
